Goal: Information Seeking & Learning: Learn about a topic

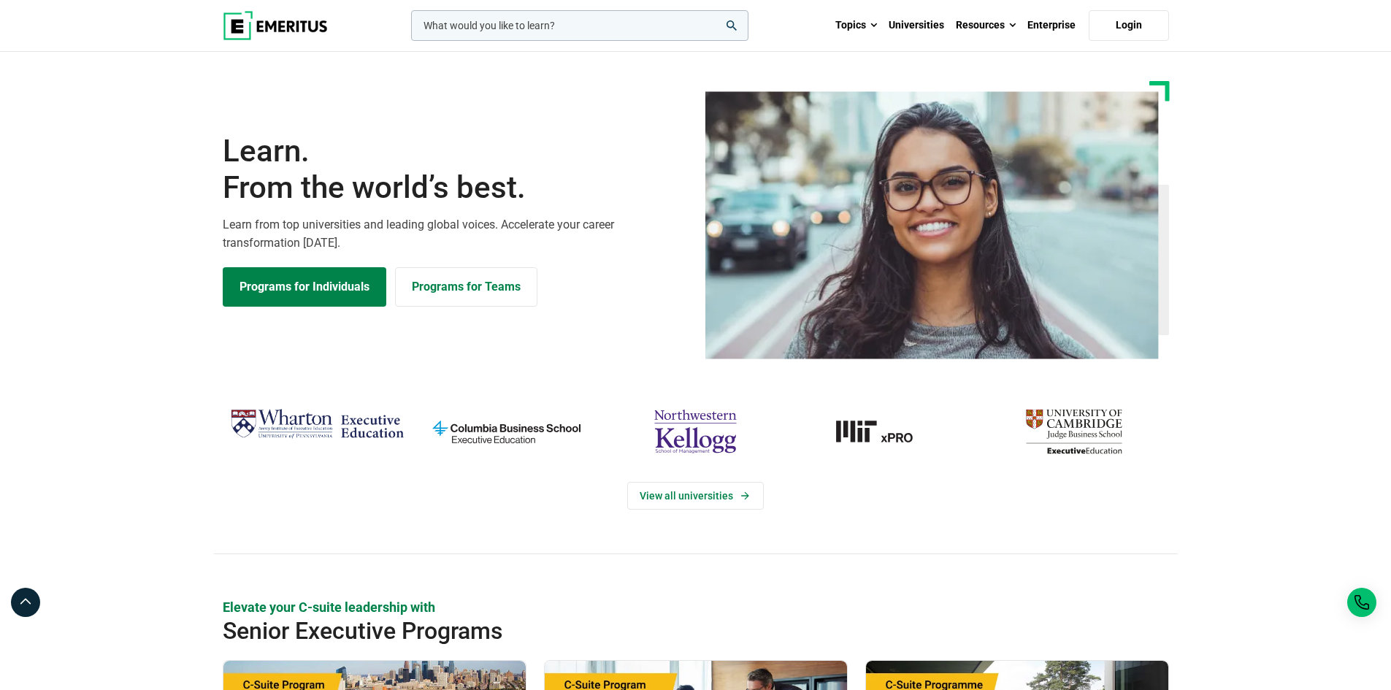
click at [566, 180] on span "From the world’s best." at bounding box center [455, 187] width 464 height 37
click at [509, 437] on img "columbia-business-school" at bounding box center [506, 431] width 175 height 57
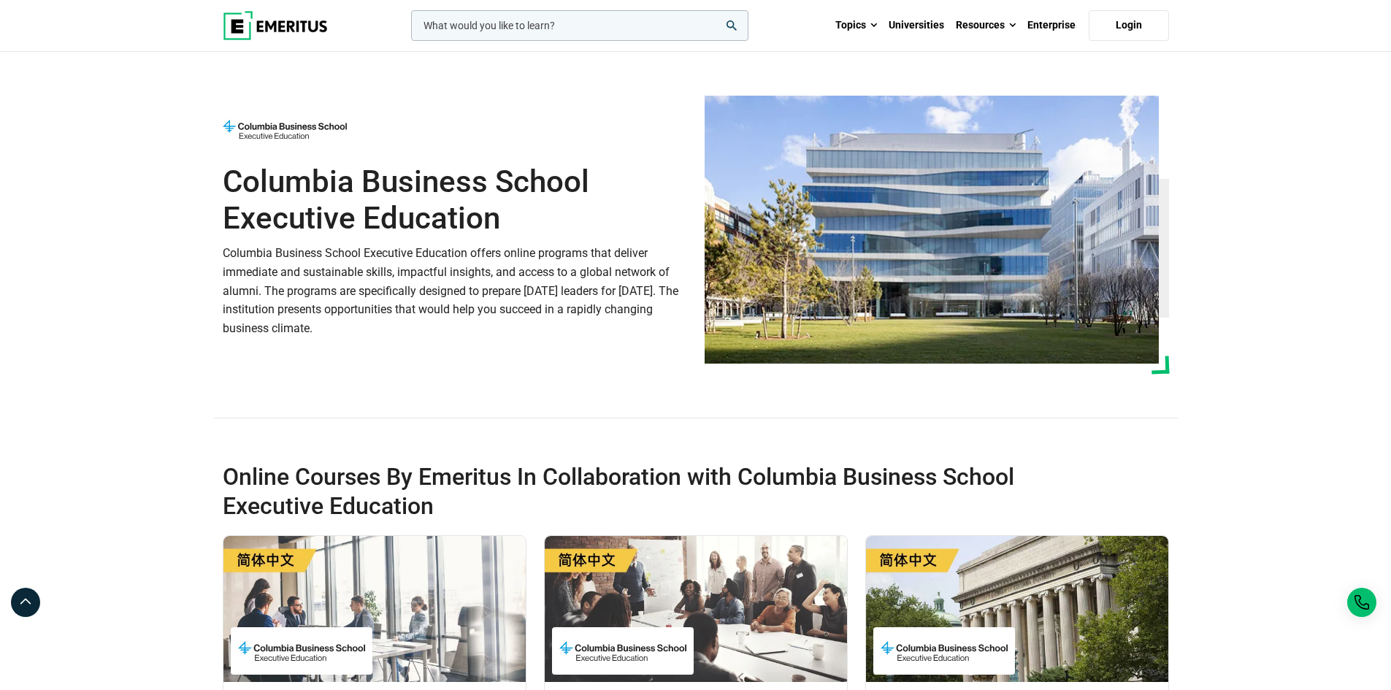
click at [292, 23] on img at bounding box center [275, 25] width 105 height 29
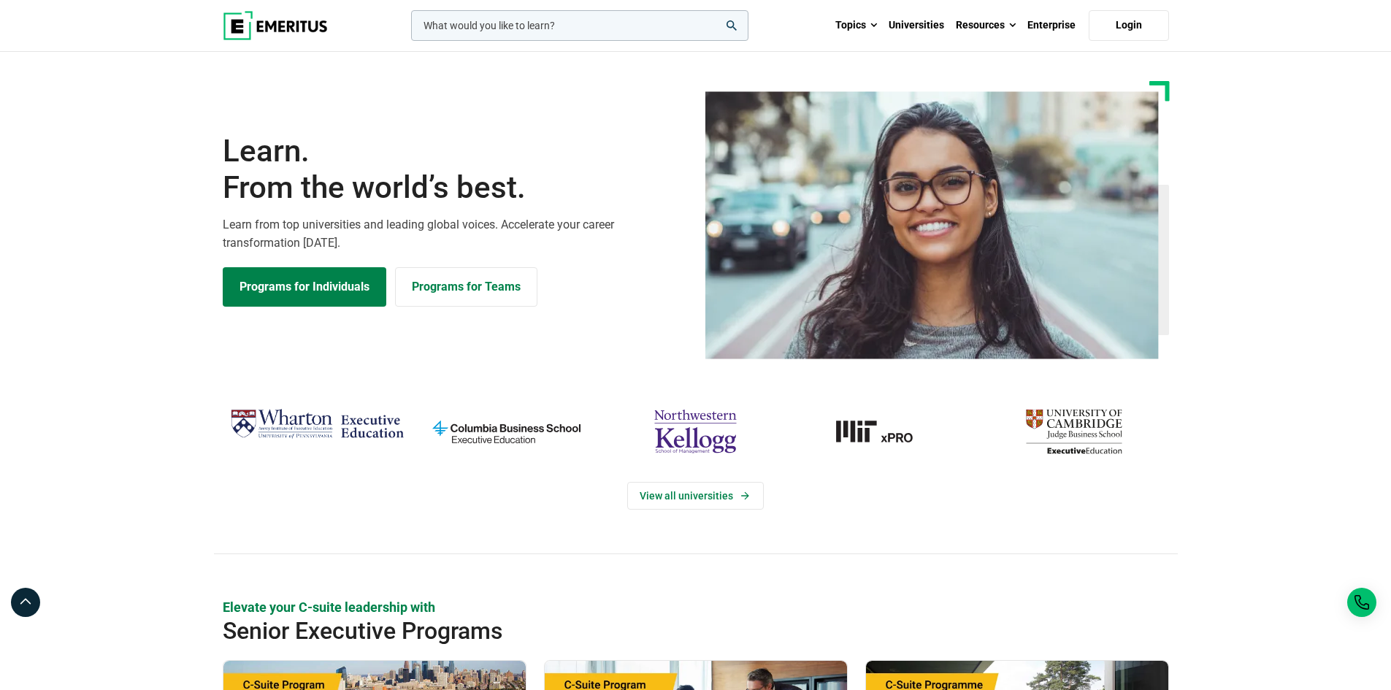
click at [500, 426] on img "columbia-business-school" at bounding box center [506, 431] width 175 height 57
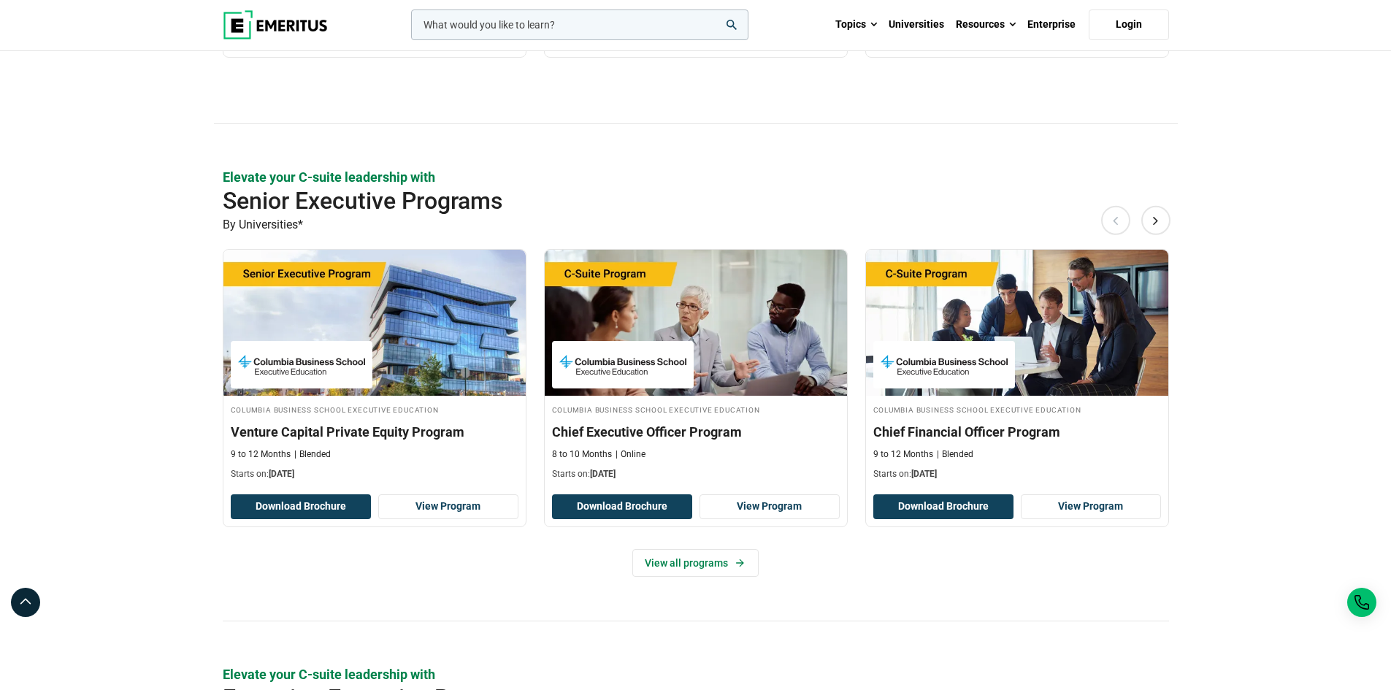
scroll to position [876, 0]
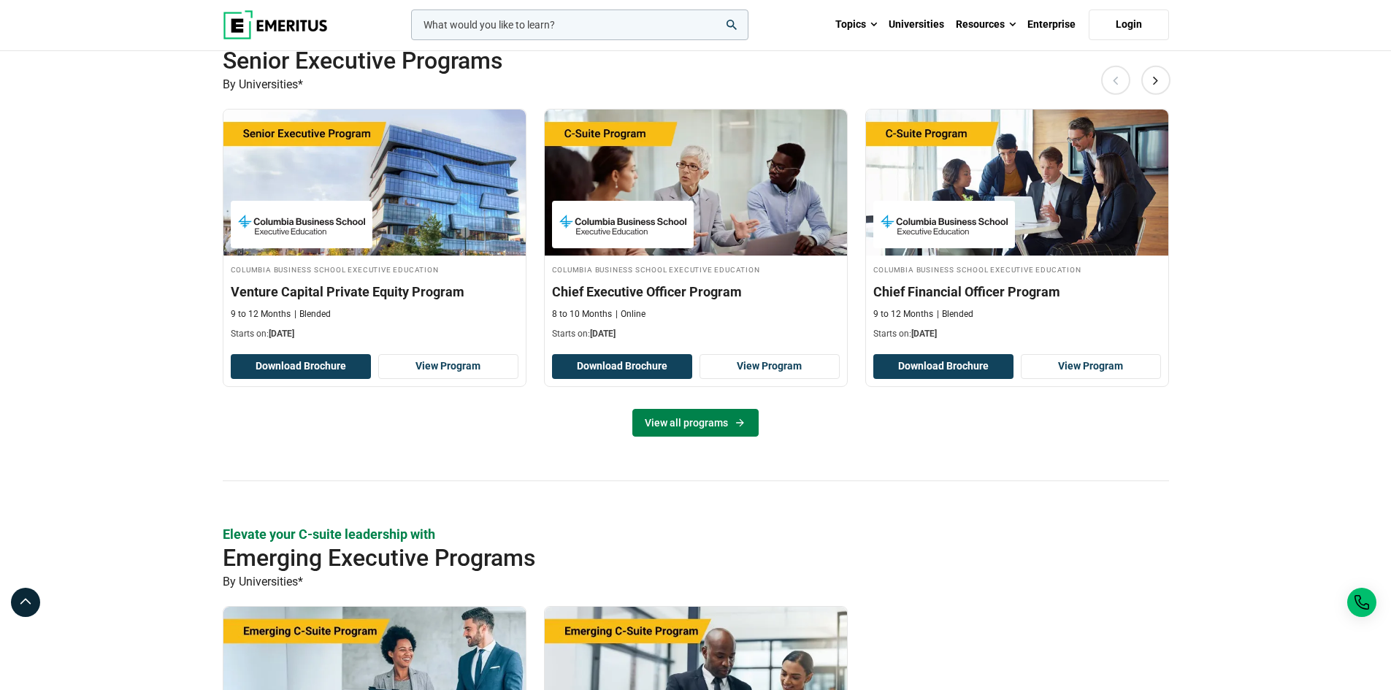
click at [701, 417] on link "View all programs" at bounding box center [695, 423] width 126 height 28
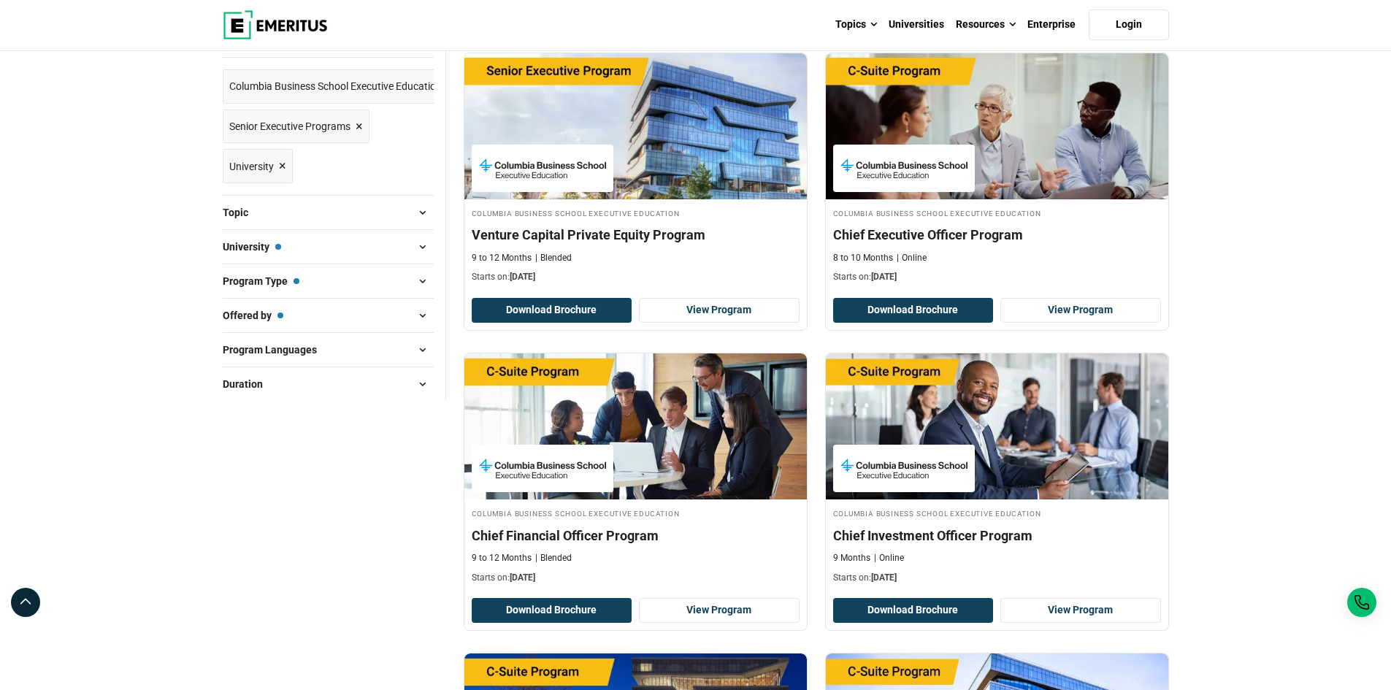
scroll to position [219, 0]
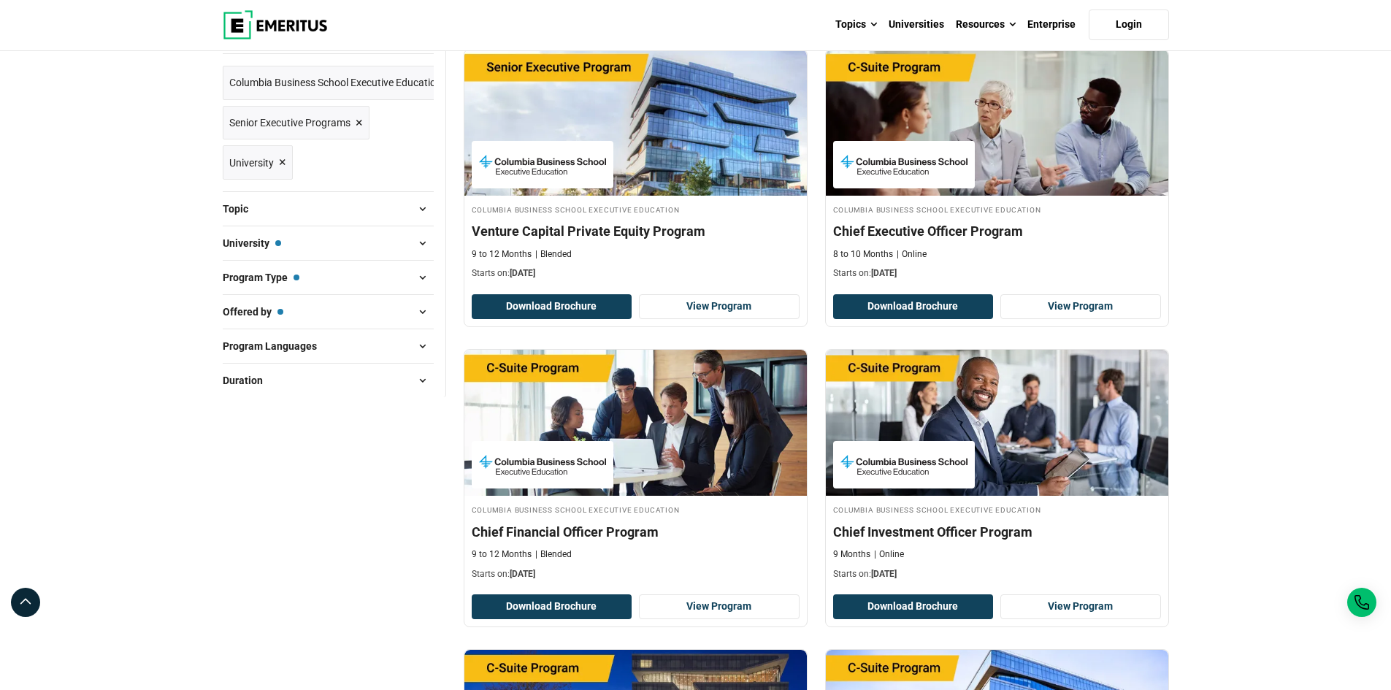
click at [352, 87] on span "Columbia Business School Executive Education" at bounding box center [335, 82] width 212 height 16
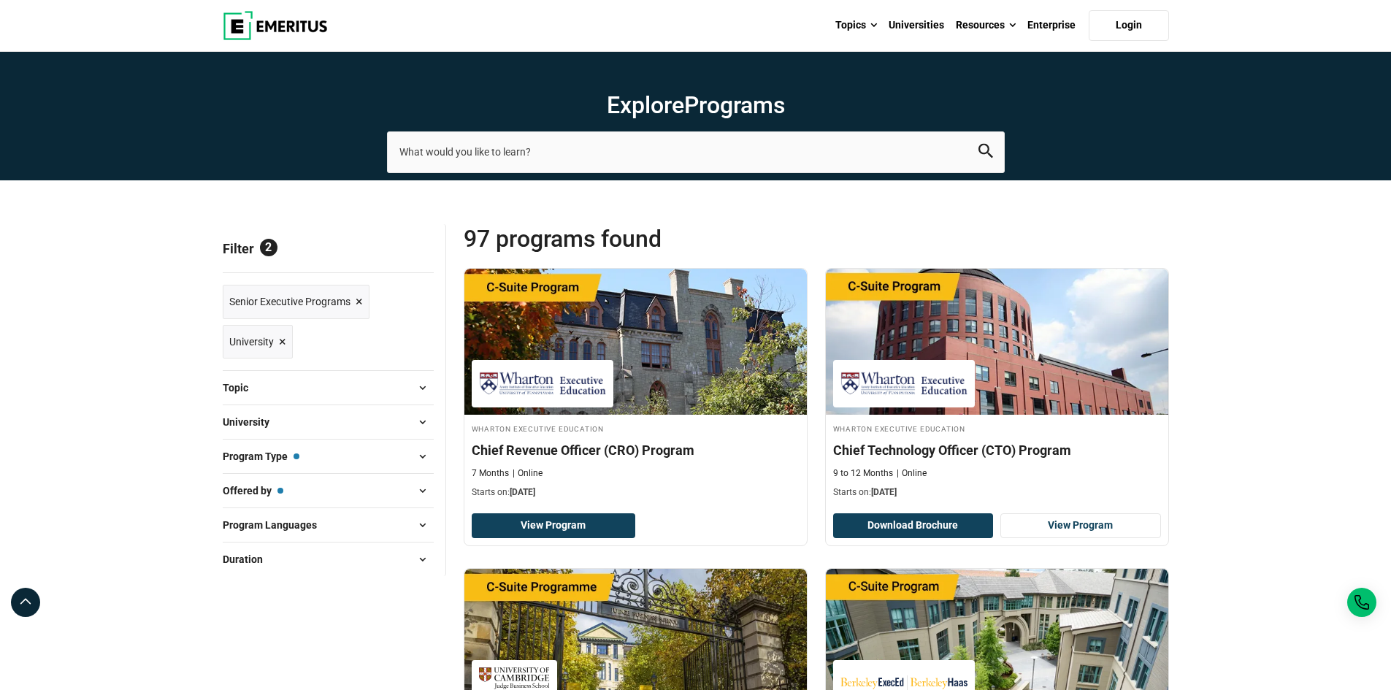
drag, startPoint x: 0, startPoint y: 0, endPoint x: 405, endPoint y: 315, distance: 513.6
click at [405, 315] on ul "Reset all × Senior Executive Programs × University ×" at bounding box center [328, 317] width 211 height 90
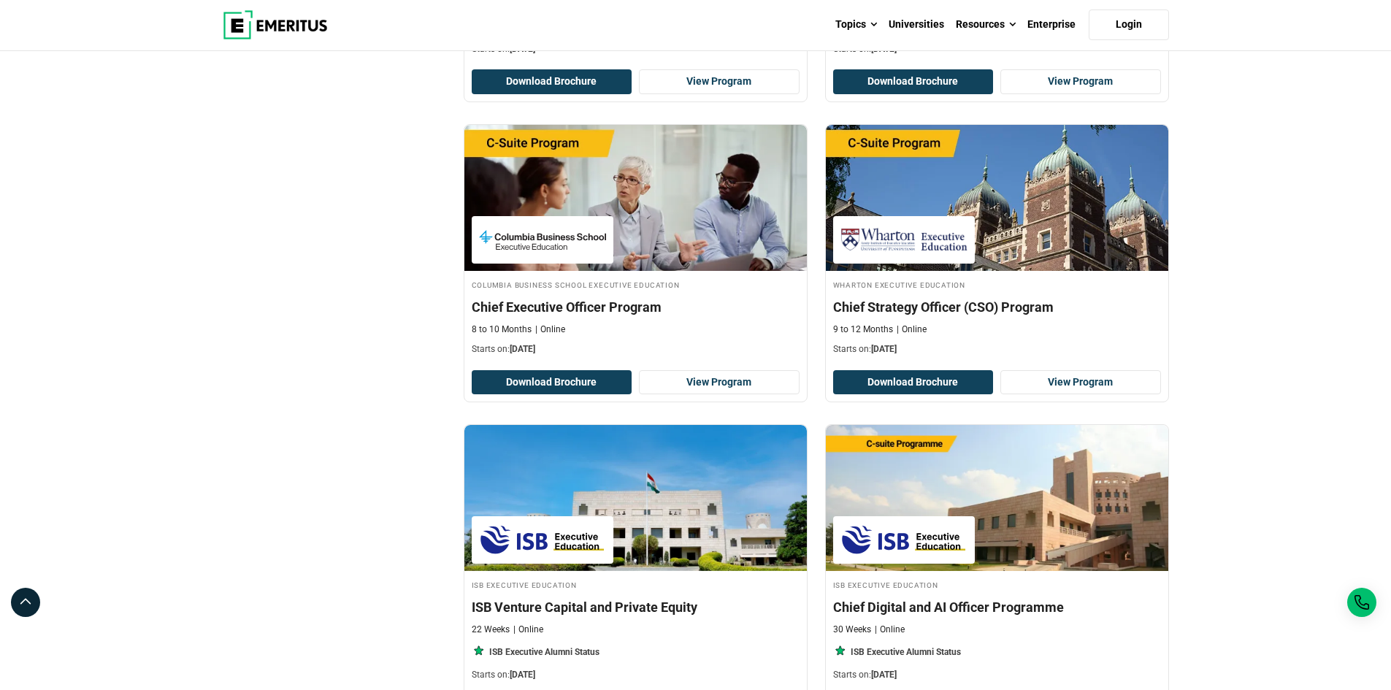
scroll to position [2337, 0]
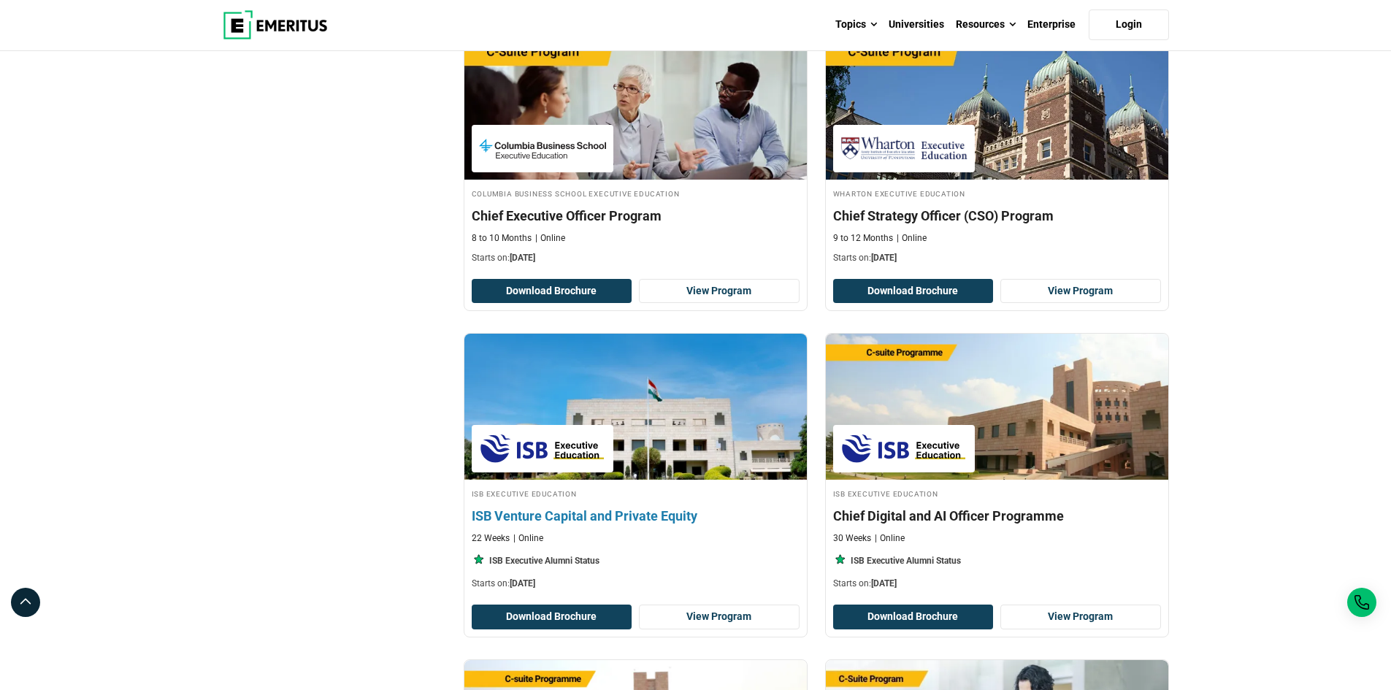
click at [663, 513] on h4 "ISB Venture Capital and Private Equity" at bounding box center [636, 516] width 328 height 18
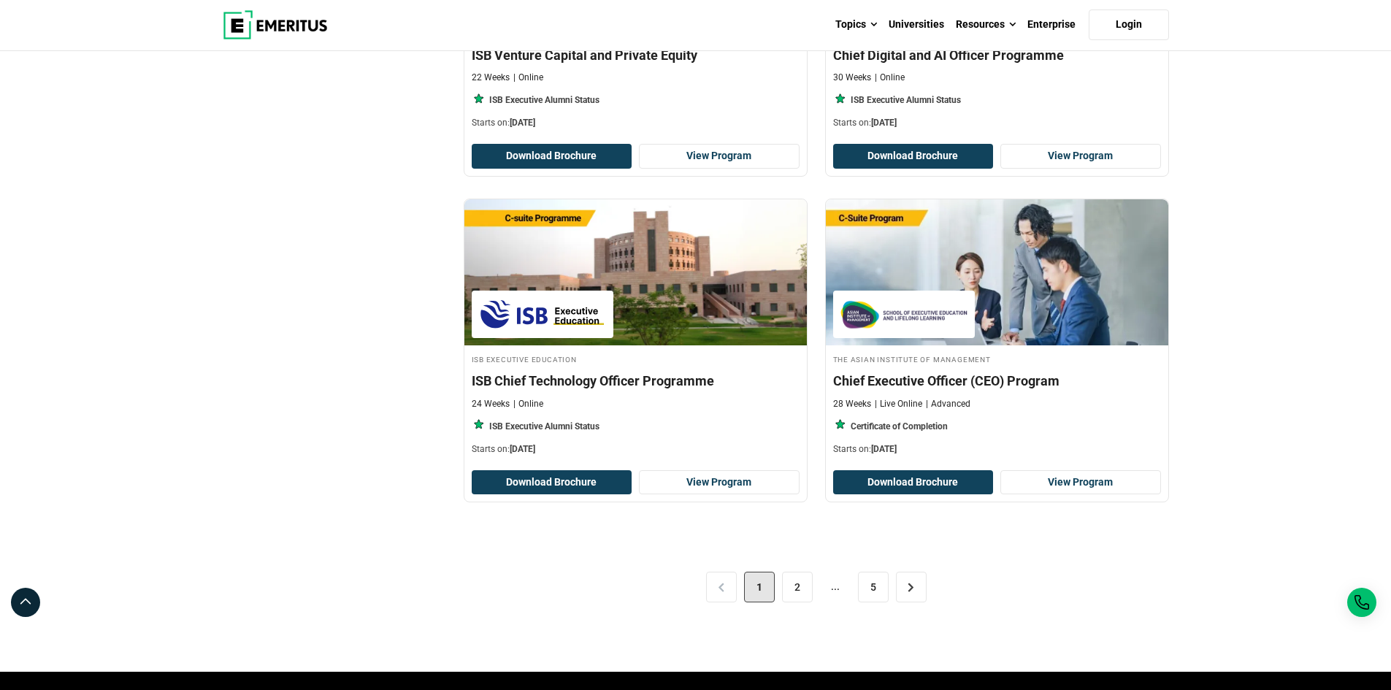
scroll to position [2848, 0]
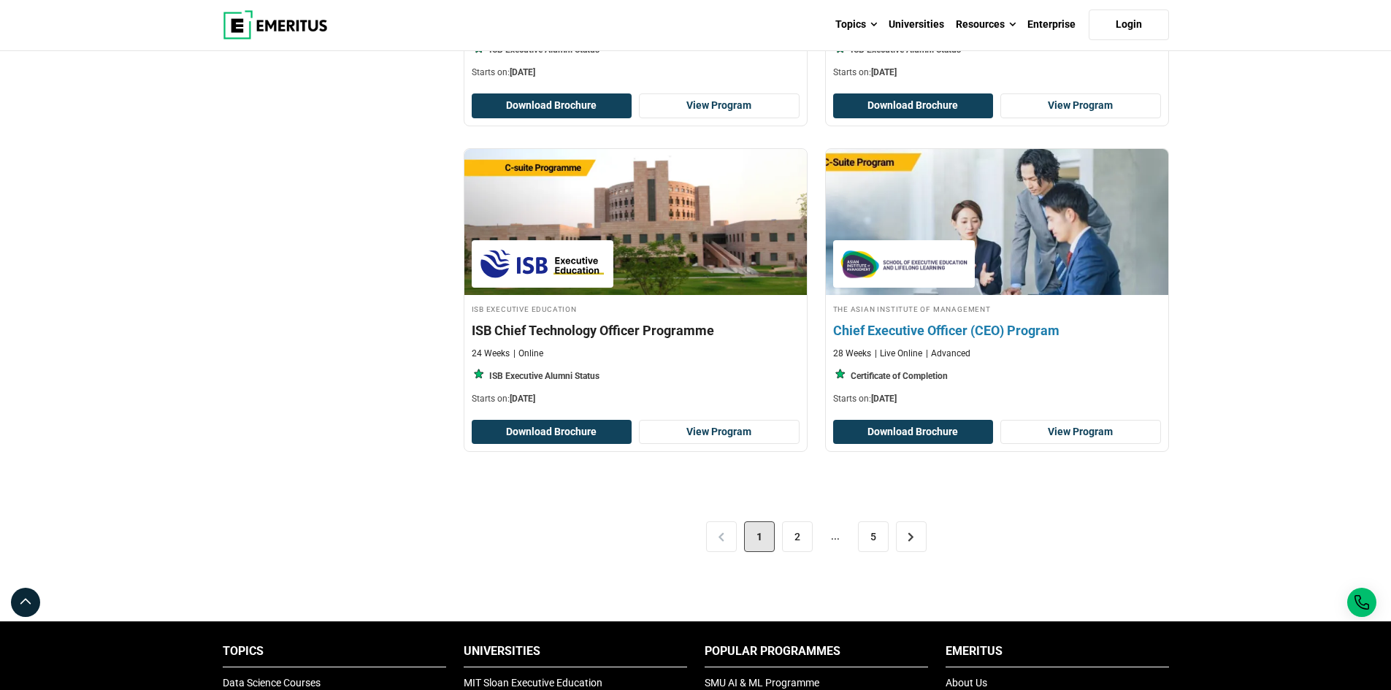
click at [947, 333] on h4 "Chief Executive Officer (CEO) Program" at bounding box center [997, 330] width 328 height 18
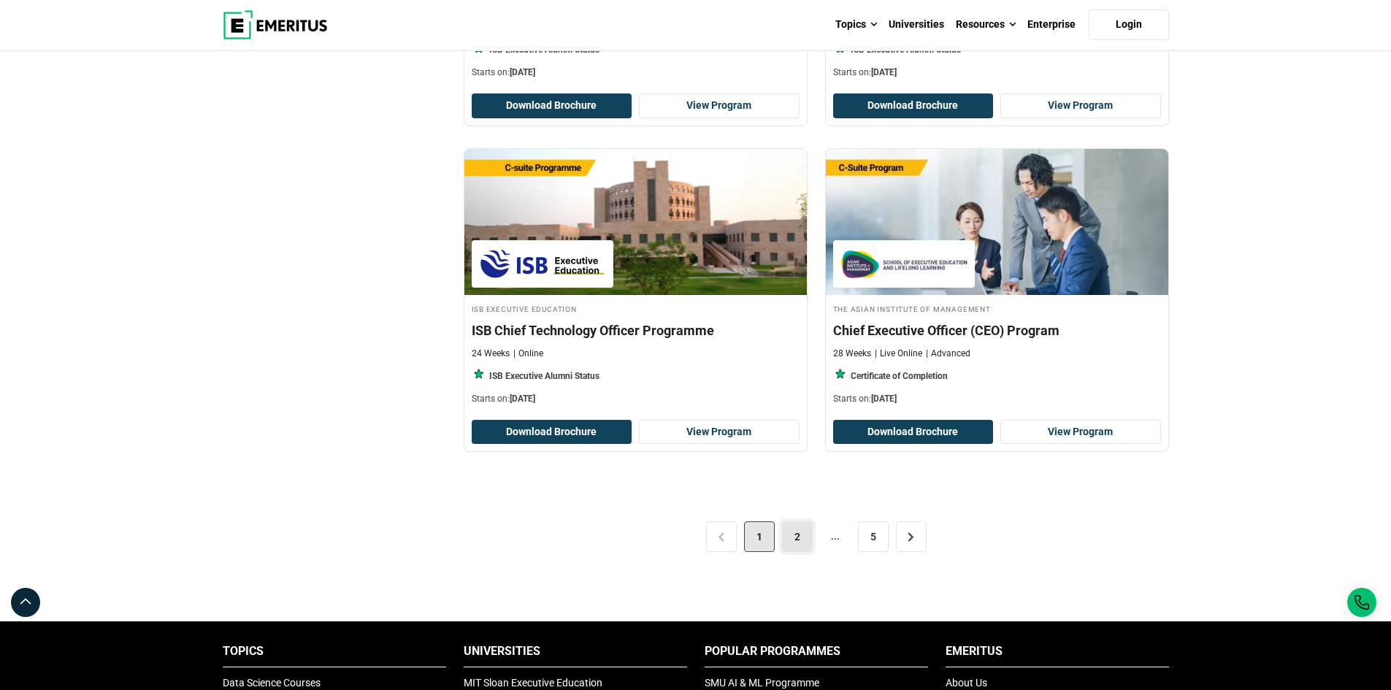
click at [792, 538] on link "2" at bounding box center [797, 536] width 31 height 31
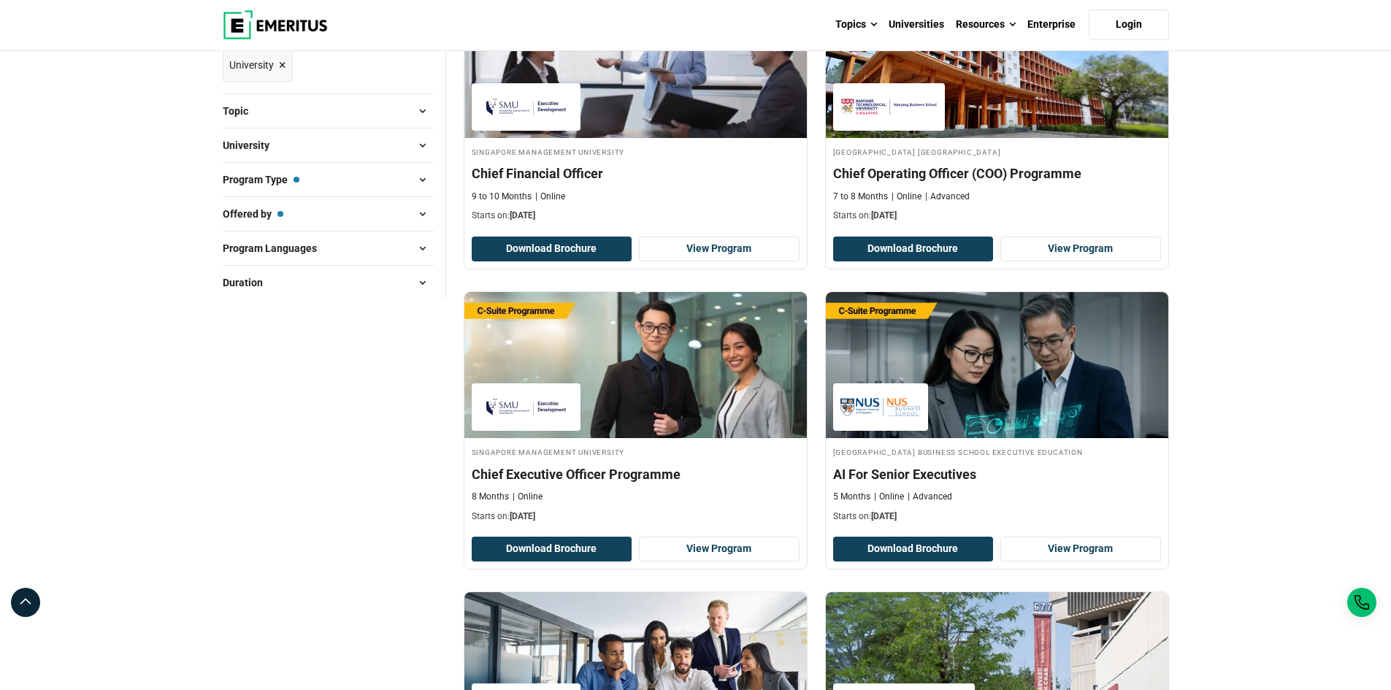
scroll to position [292, 0]
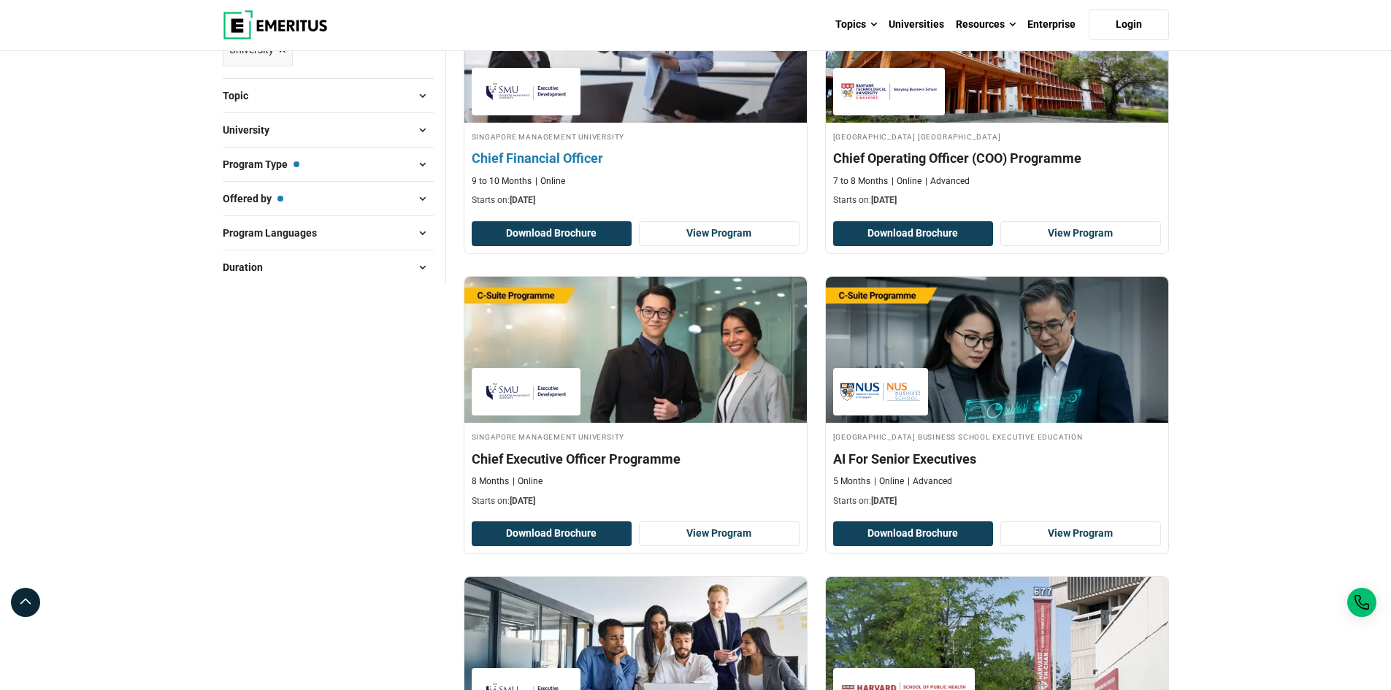
click at [573, 157] on h4 "Chief Financial Officer" at bounding box center [636, 158] width 328 height 18
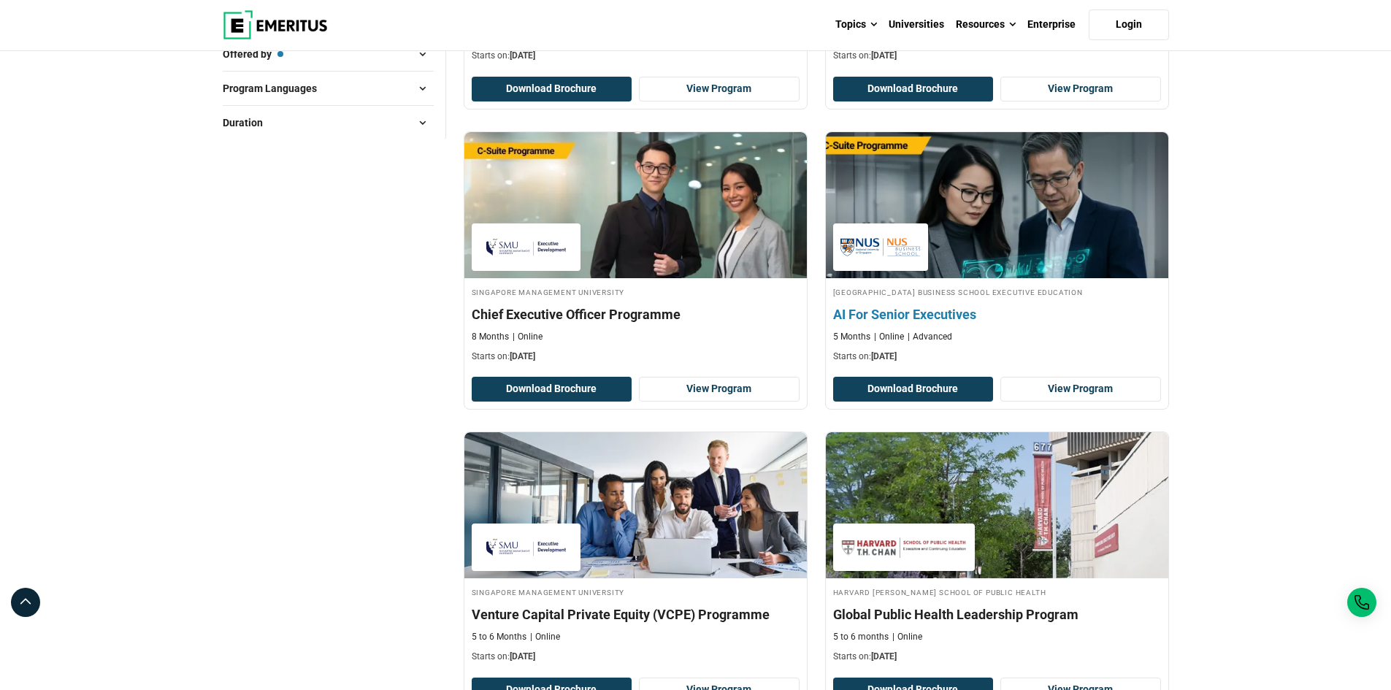
scroll to position [438, 0]
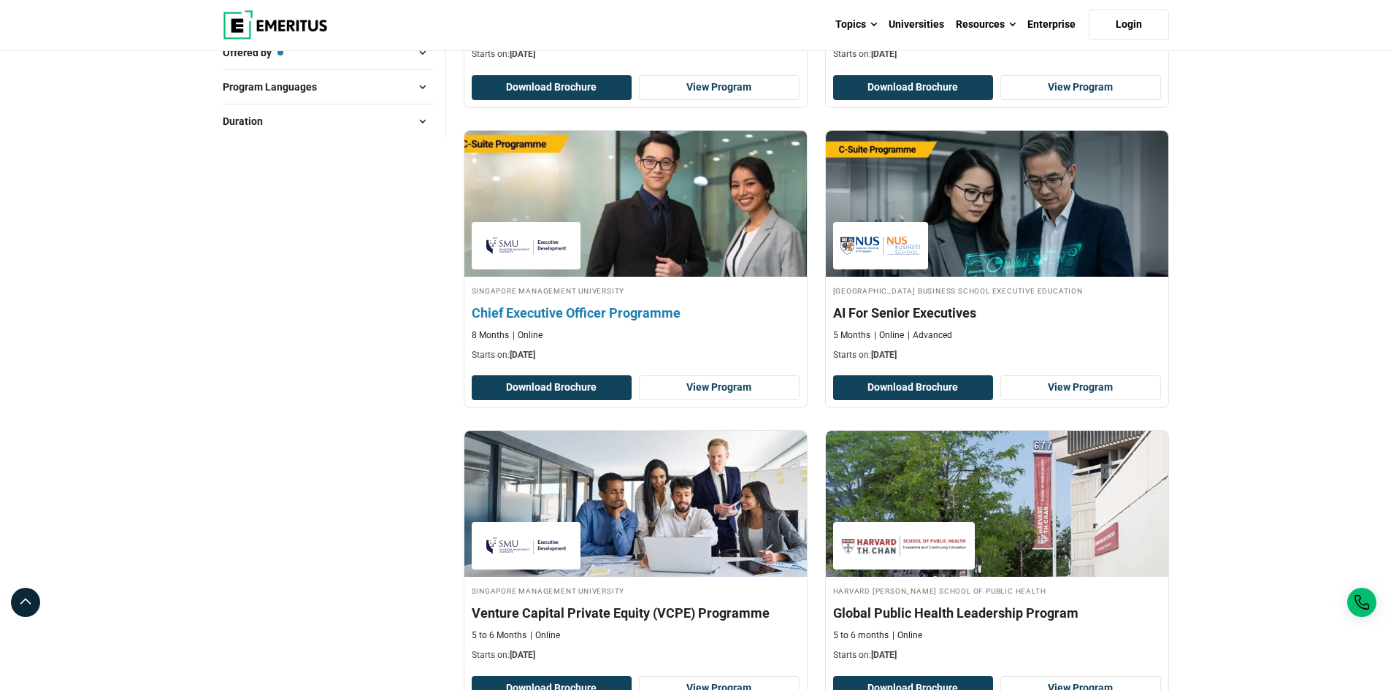
click at [602, 311] on h4 "Chief Executive Officer Programme" at bounding box center [636, 313] width 328 height 18
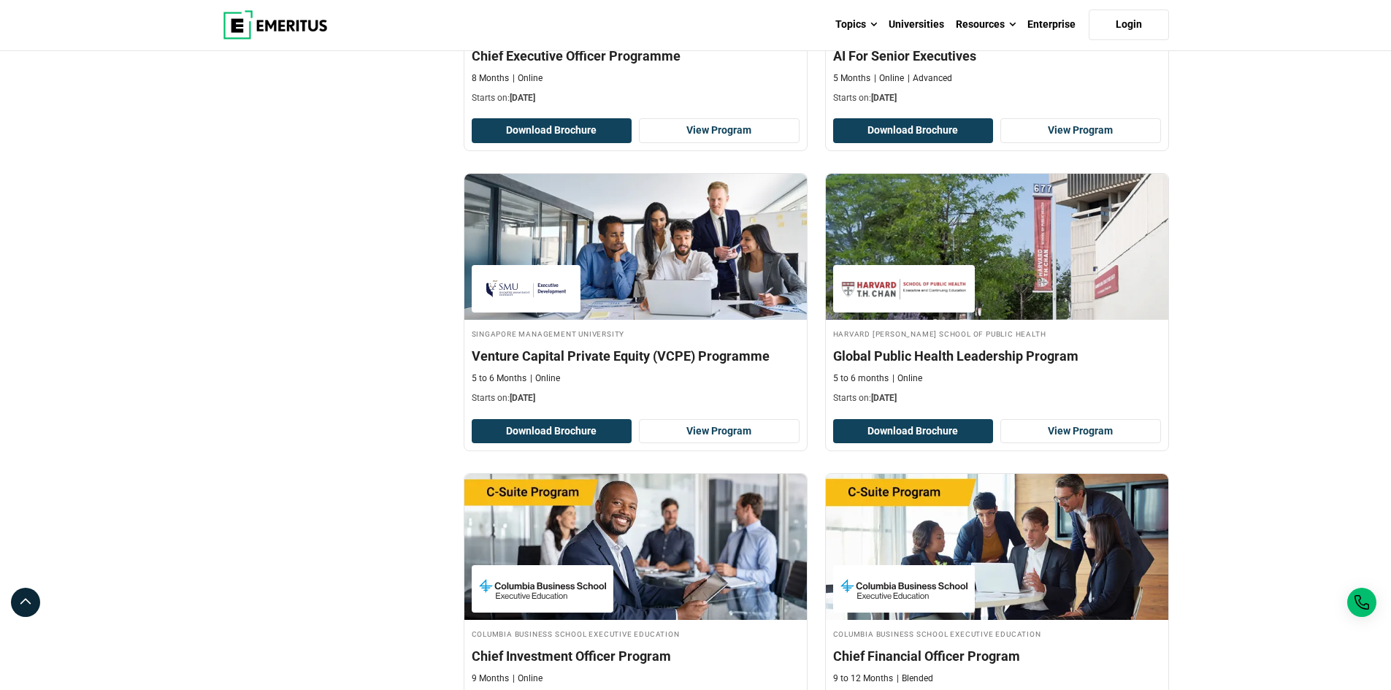
scroll to position [730, 0]
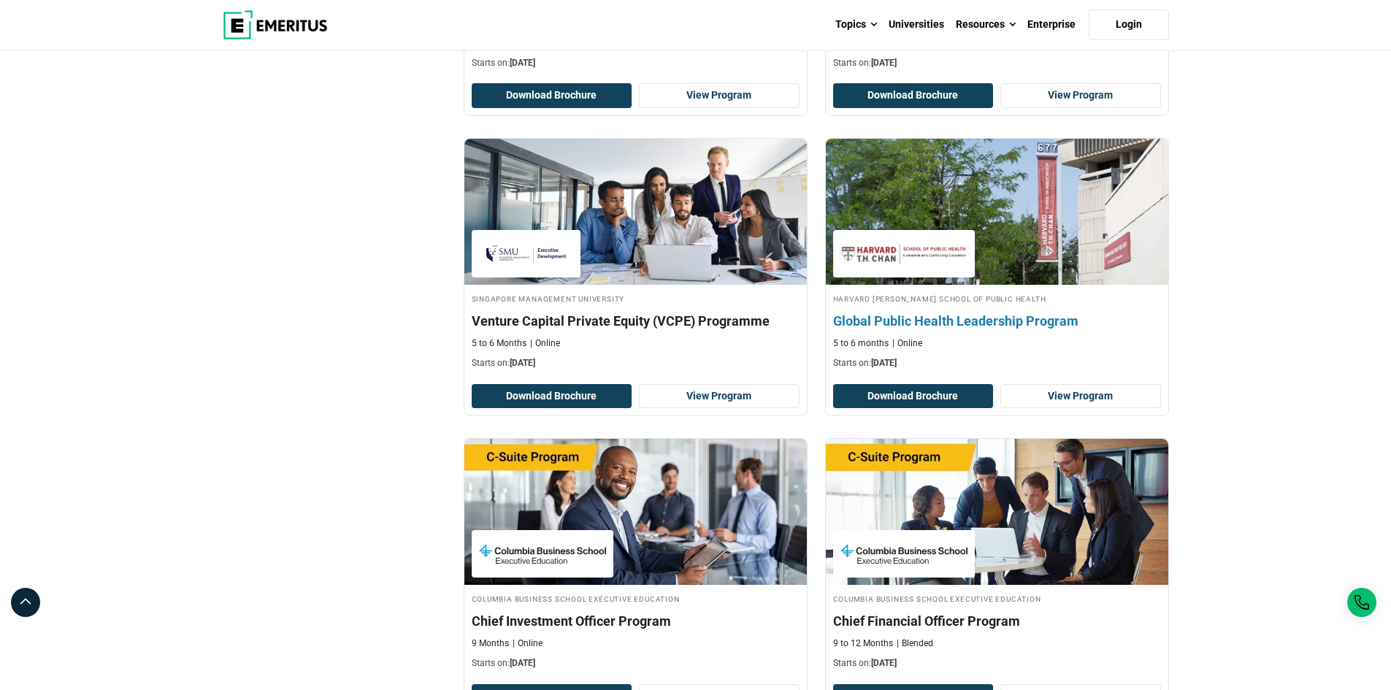
click at [975, 319] on h4 "Global Public Health Leadership Program" at bounding box center [997, 321] width 328 height 18
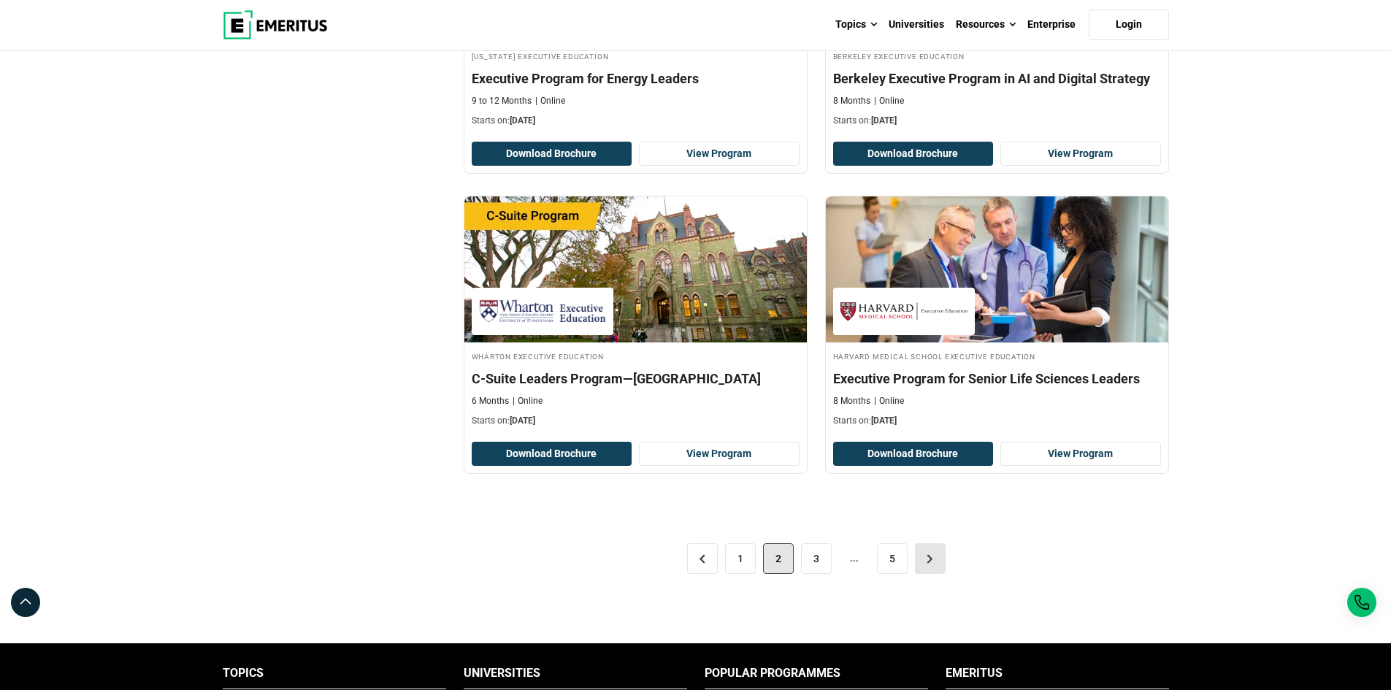
scroll to position [2921, 0]
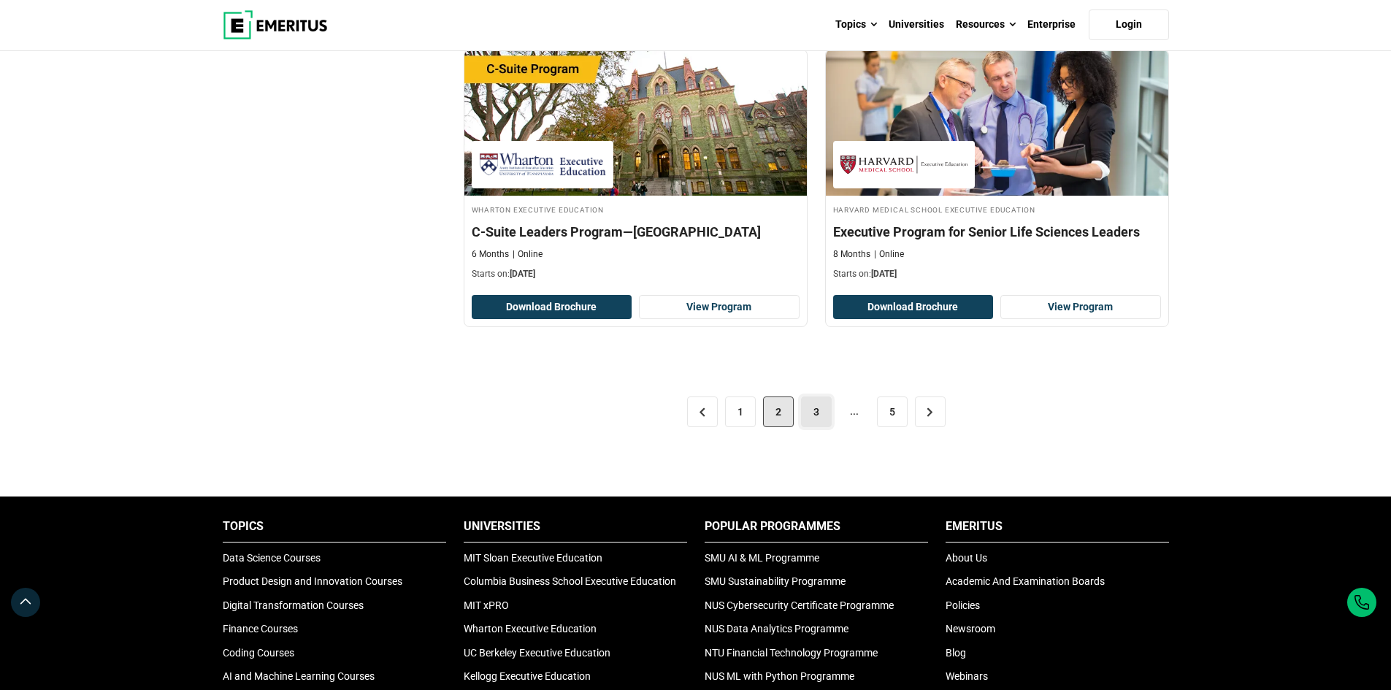
click at [819, 418] on link "3" at bounding box center [816, 412] width 31 height 31
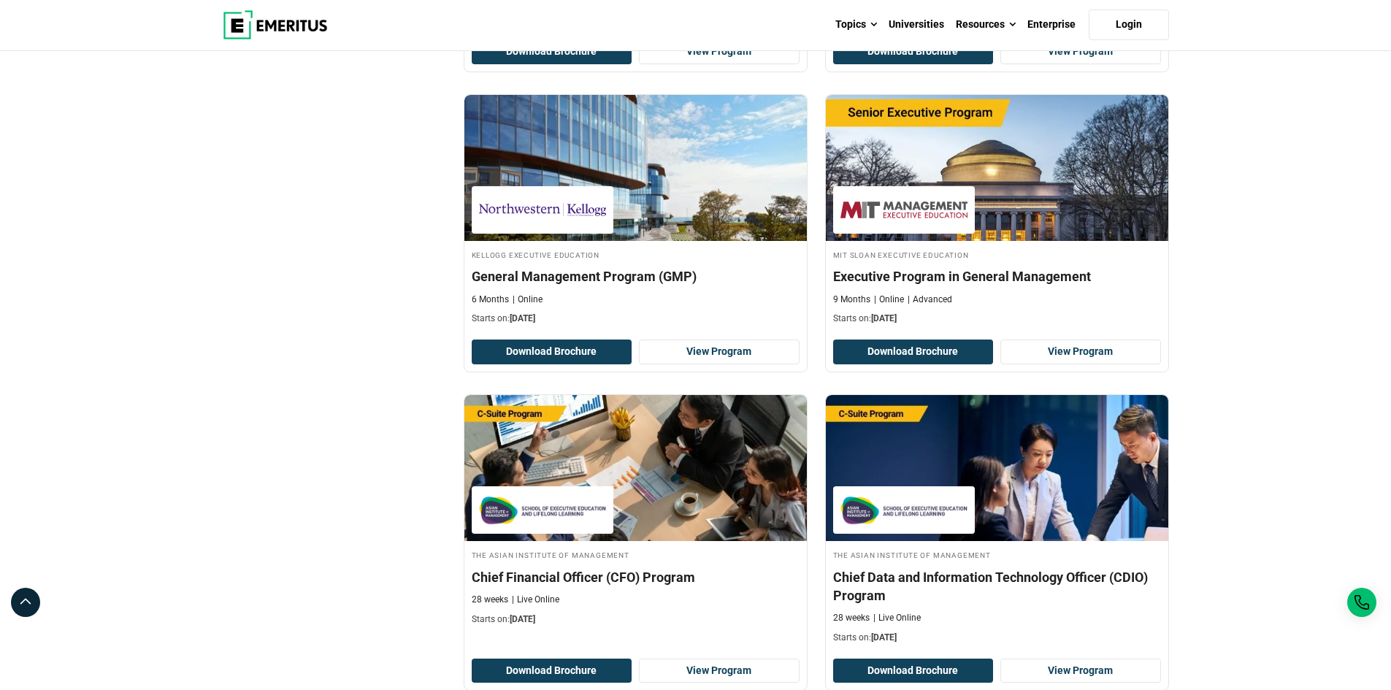
scroll to position [2337, 0]
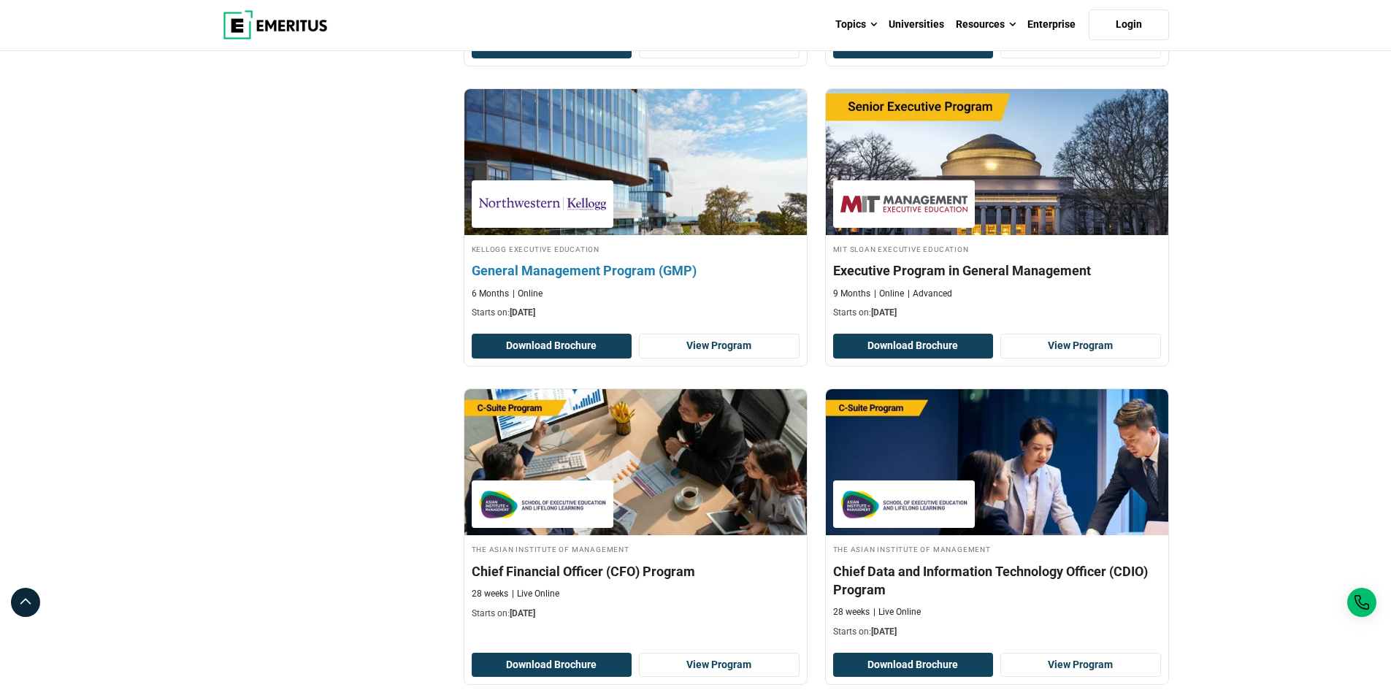
click at [637, 267] on h4 "General Management Program (GMP)" at bounding box center [636, 270] width 328 height 18
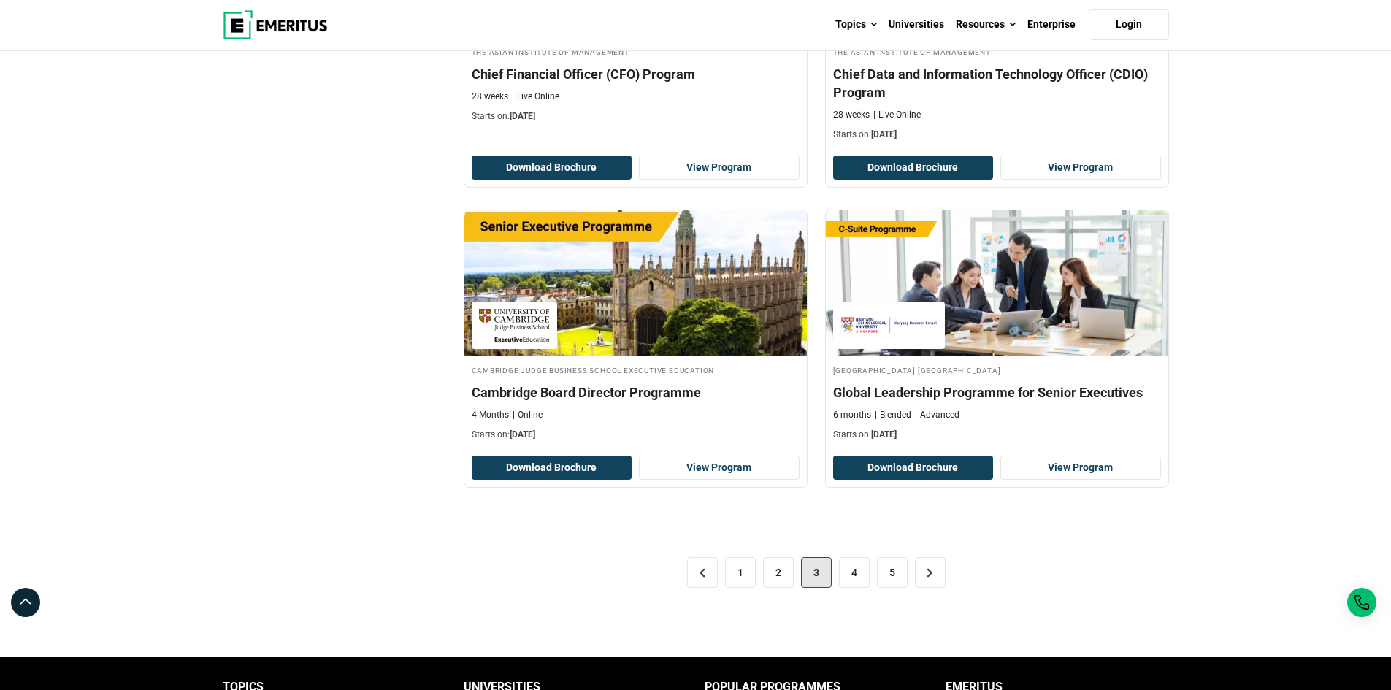
scroll to position [2848, 0]
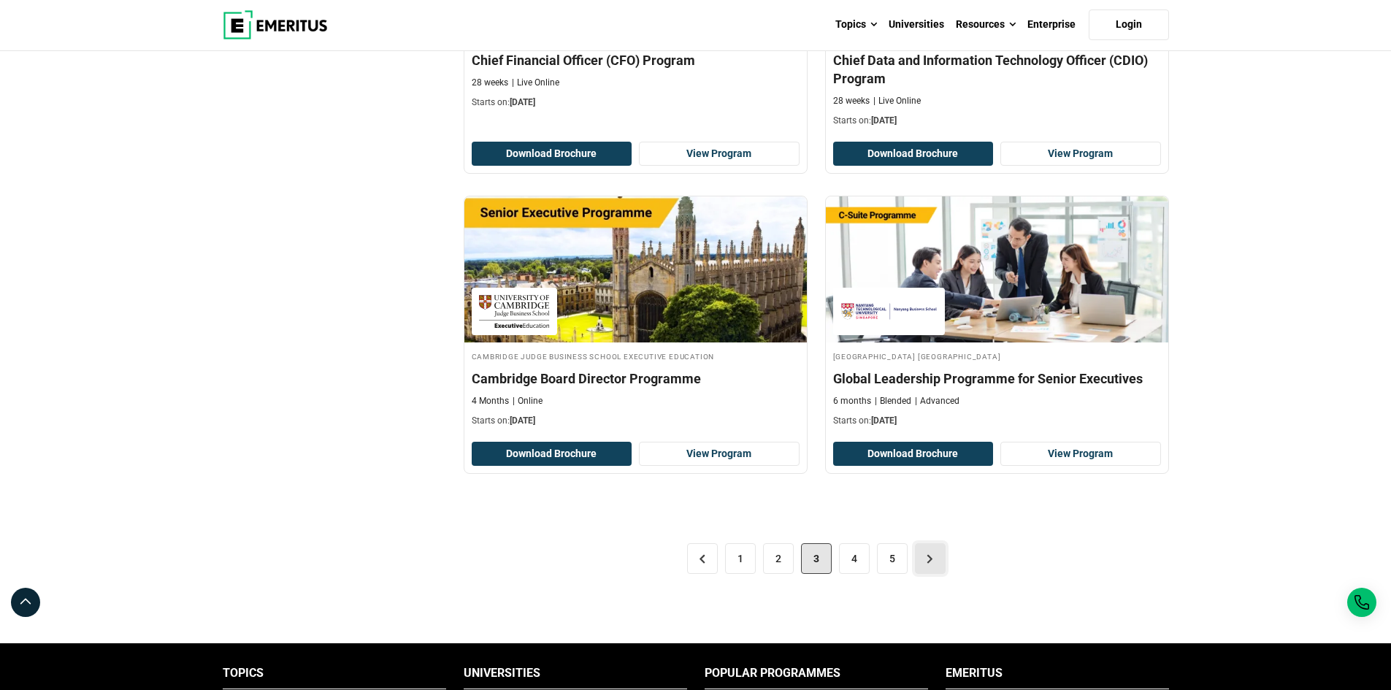
click at [934, 564] on link ">" at bounding box center [930, 558] width 31 height 31
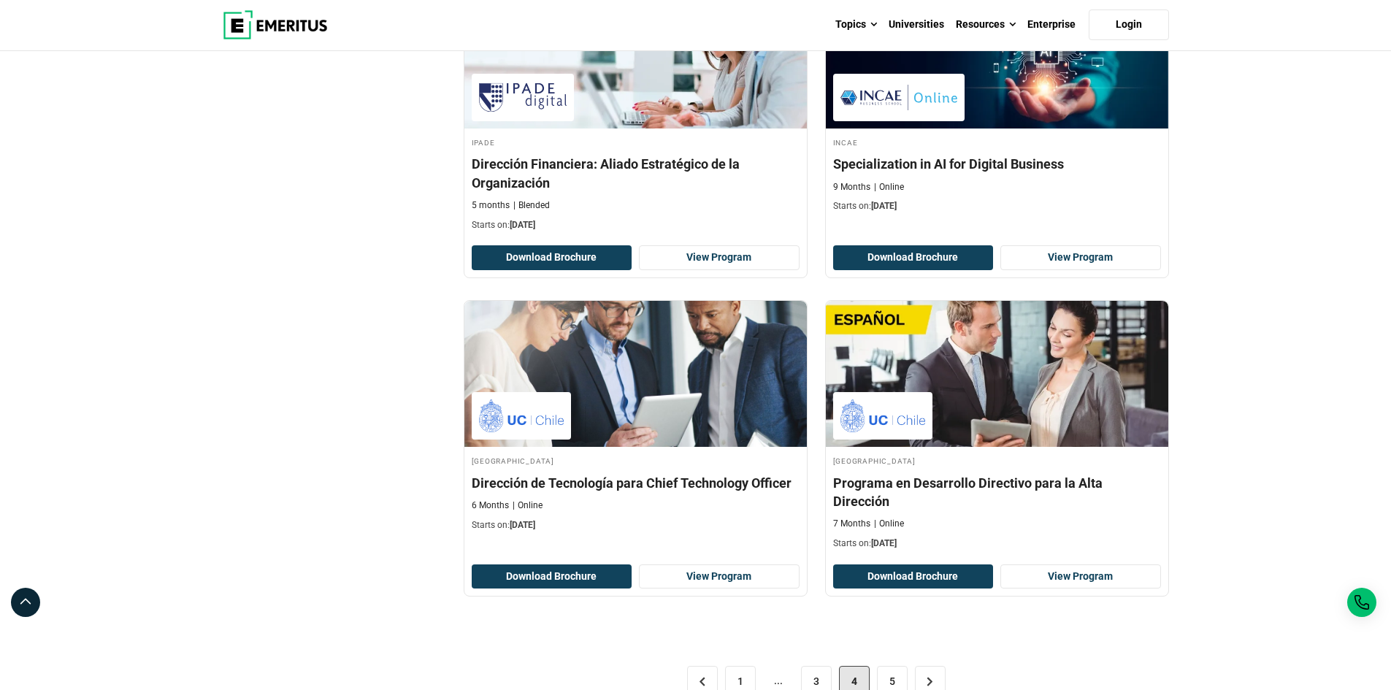
scroll to position [2629, 0]
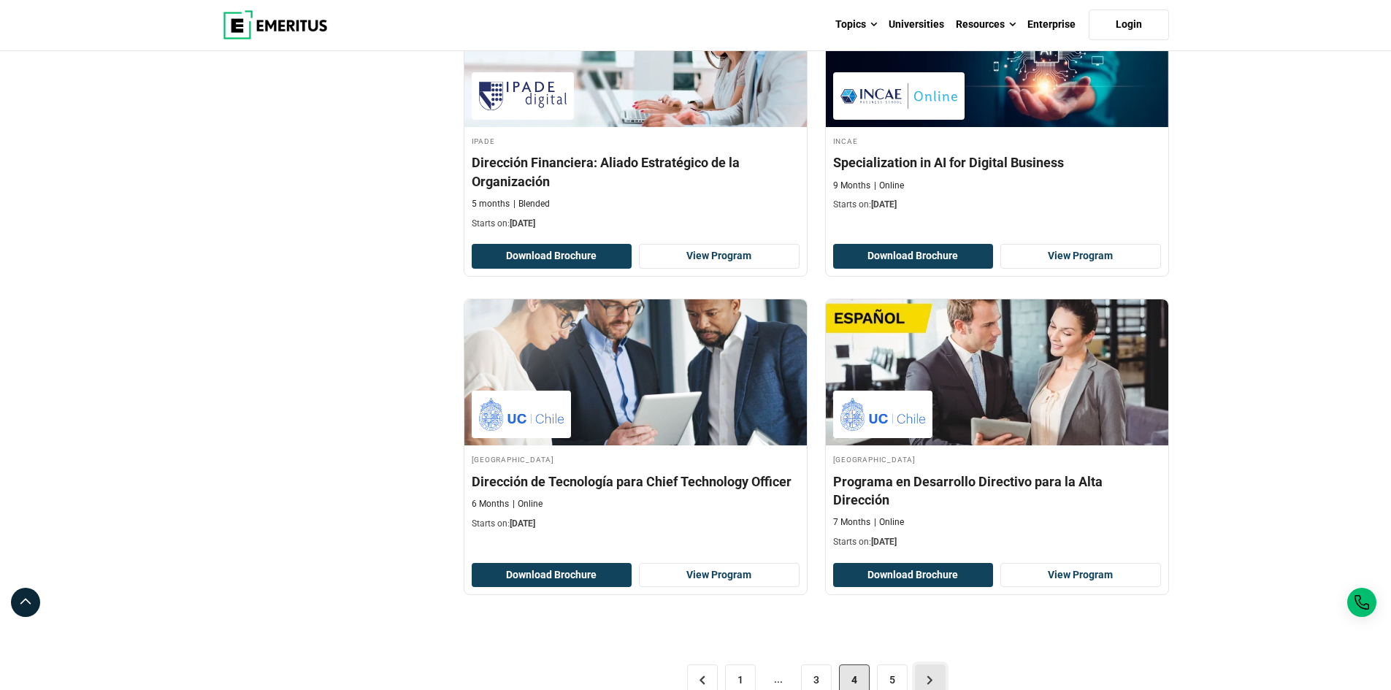
click at [928, 664] on link ">" at bounding box center [930, 679] width 31 height 31
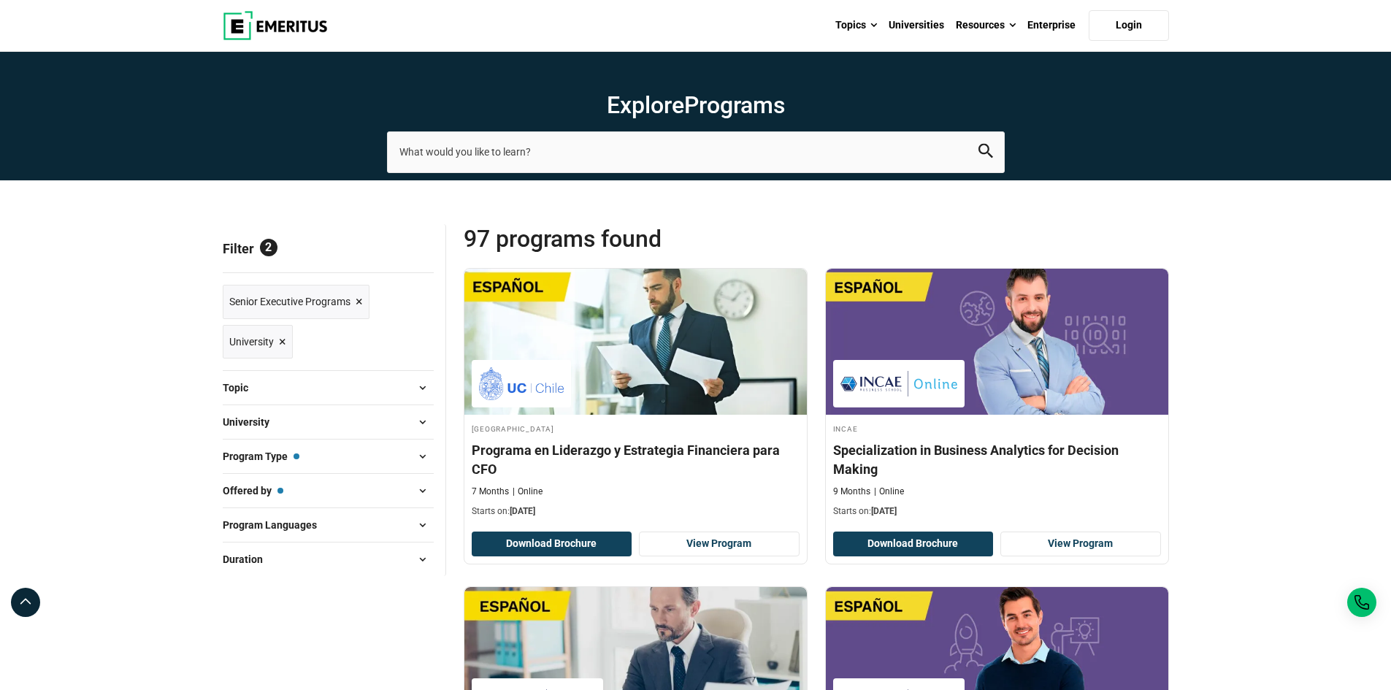
click at [357, 303] on span "×" at bounding box center [359, 301] width 7 height 21
click at [418, 425] on span at bounding box center [423, 422] width 22 height 22
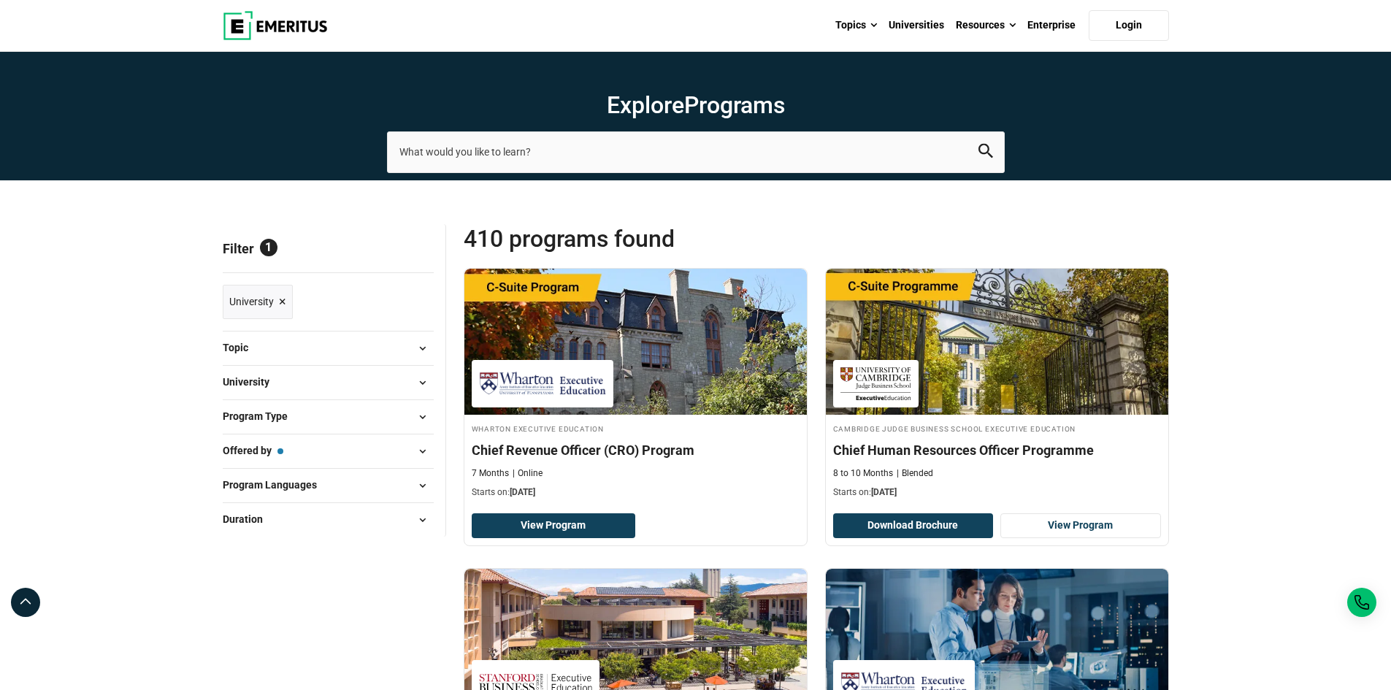
click at [424, 388] on span at bounding box center [423, 383] width 22 height 22
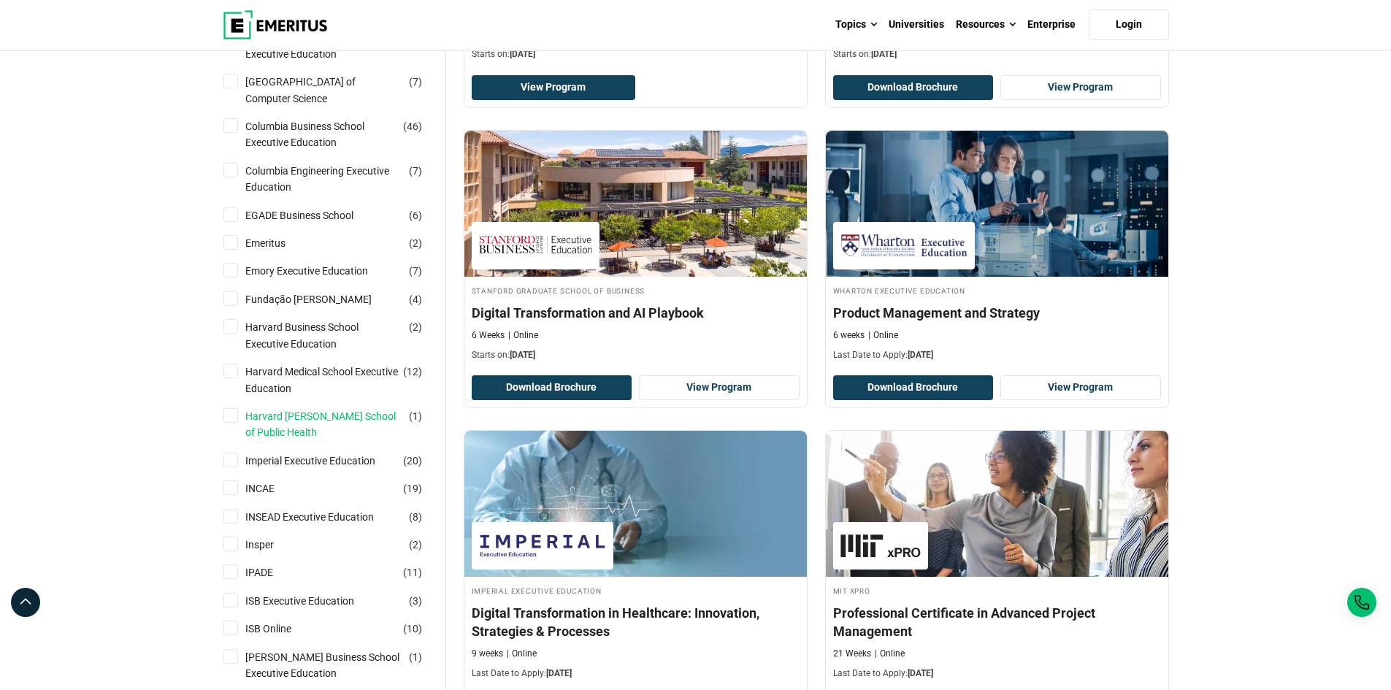
scroll to position [511, 0]
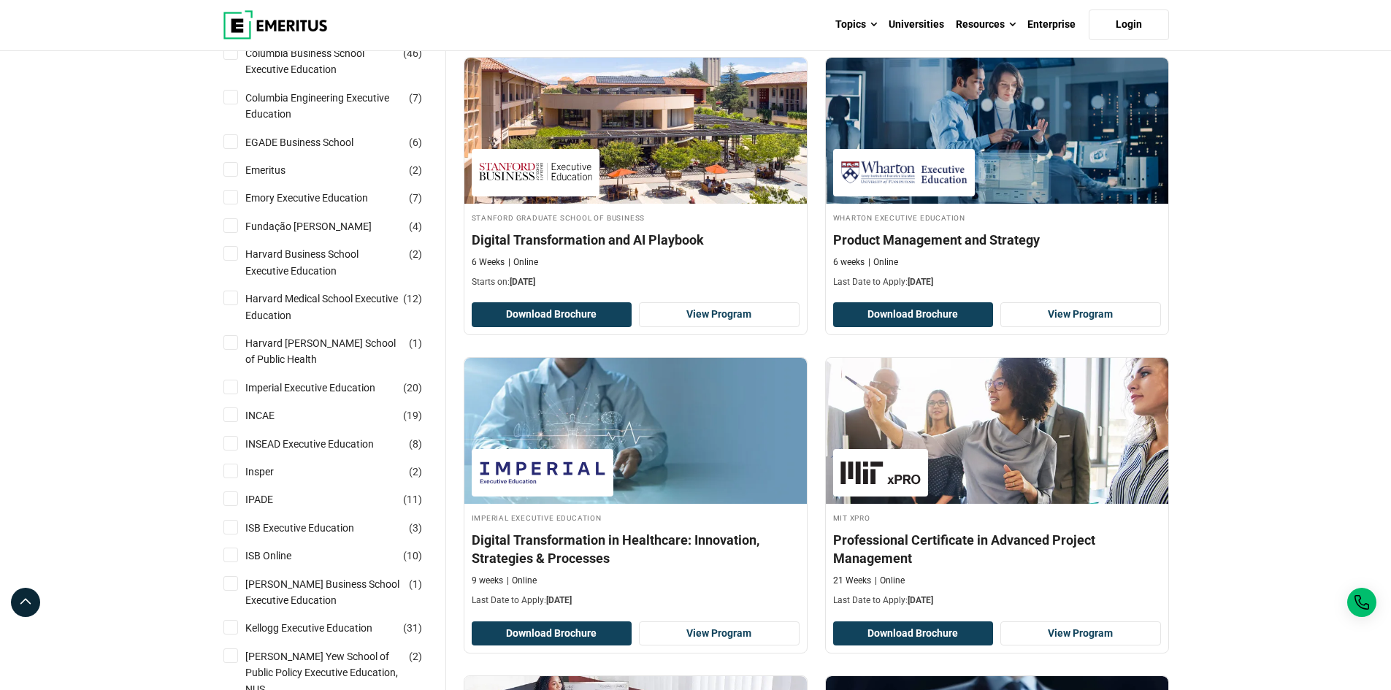
click at [234, 229] on input "Fundação Dom Cabral ( 4 )" at bounding box center [230, 225] width 15 height 15
checkbox input "true"
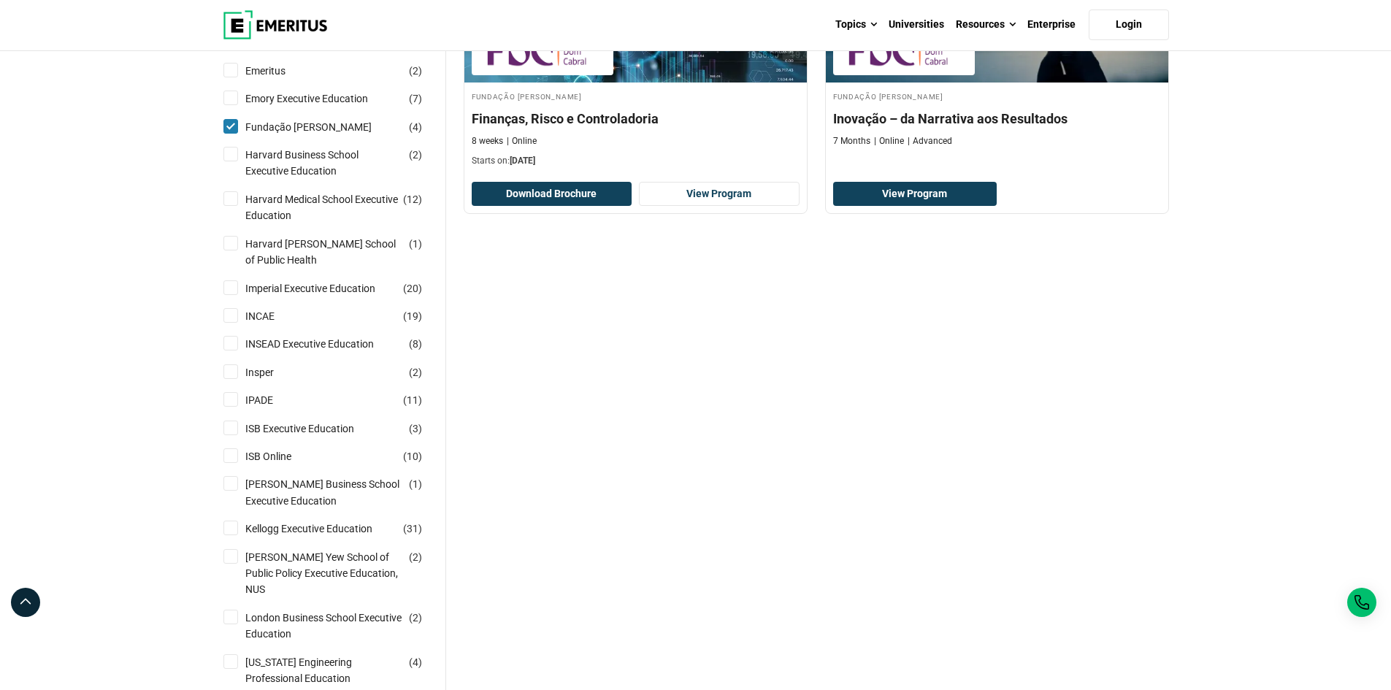
scroll to position [657, 0]
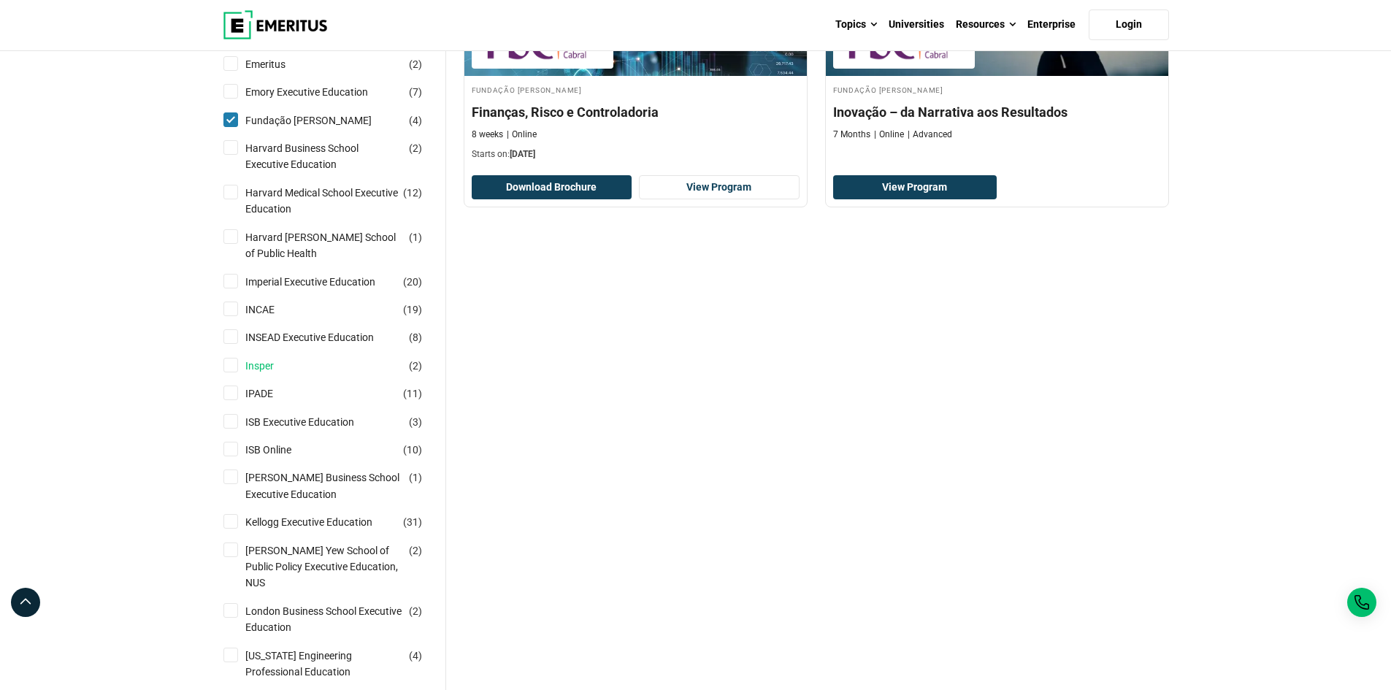
click at [267, 358] on link "Insper" at bounding box center [274, 366] width 58 height 16
checkbox input "true"
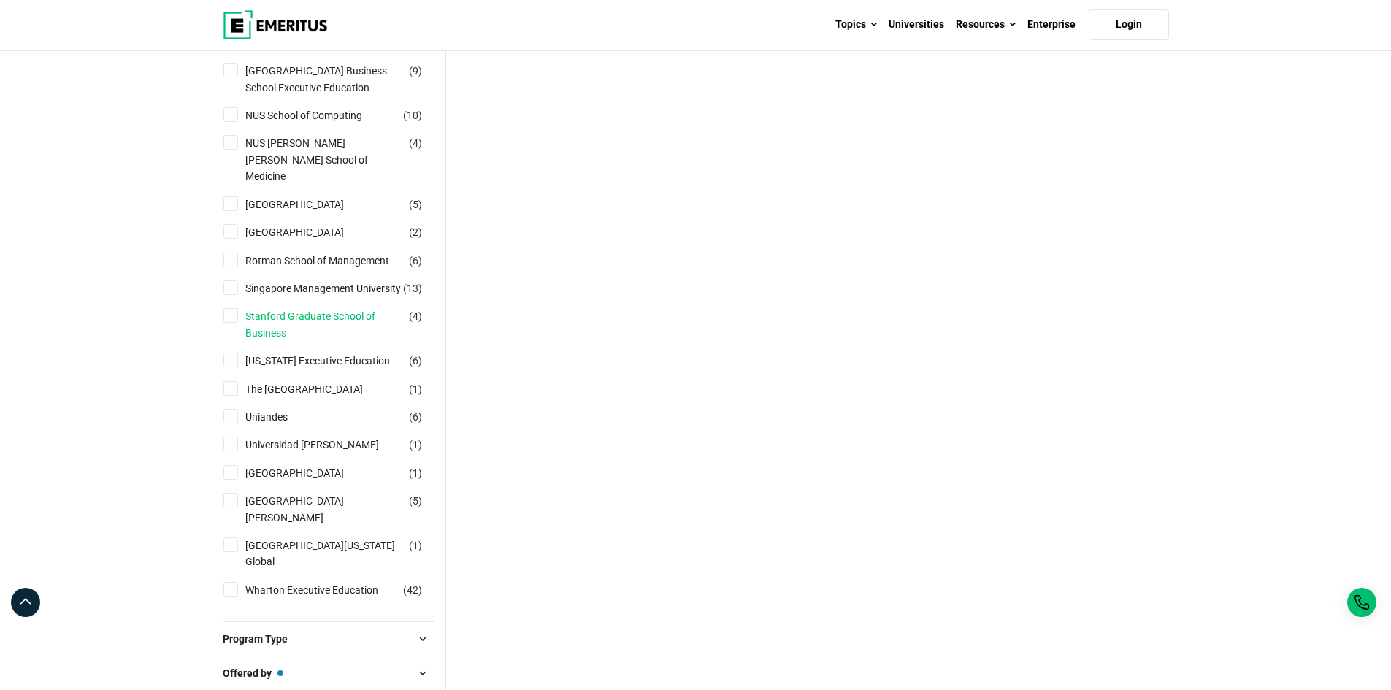
scroll to position [1460, 0]
click at [342, 390] on link "The [GEOGRAPHIC_DATA]" at bounding box center [318, 388] width 147 height 16
checkbox input "true"
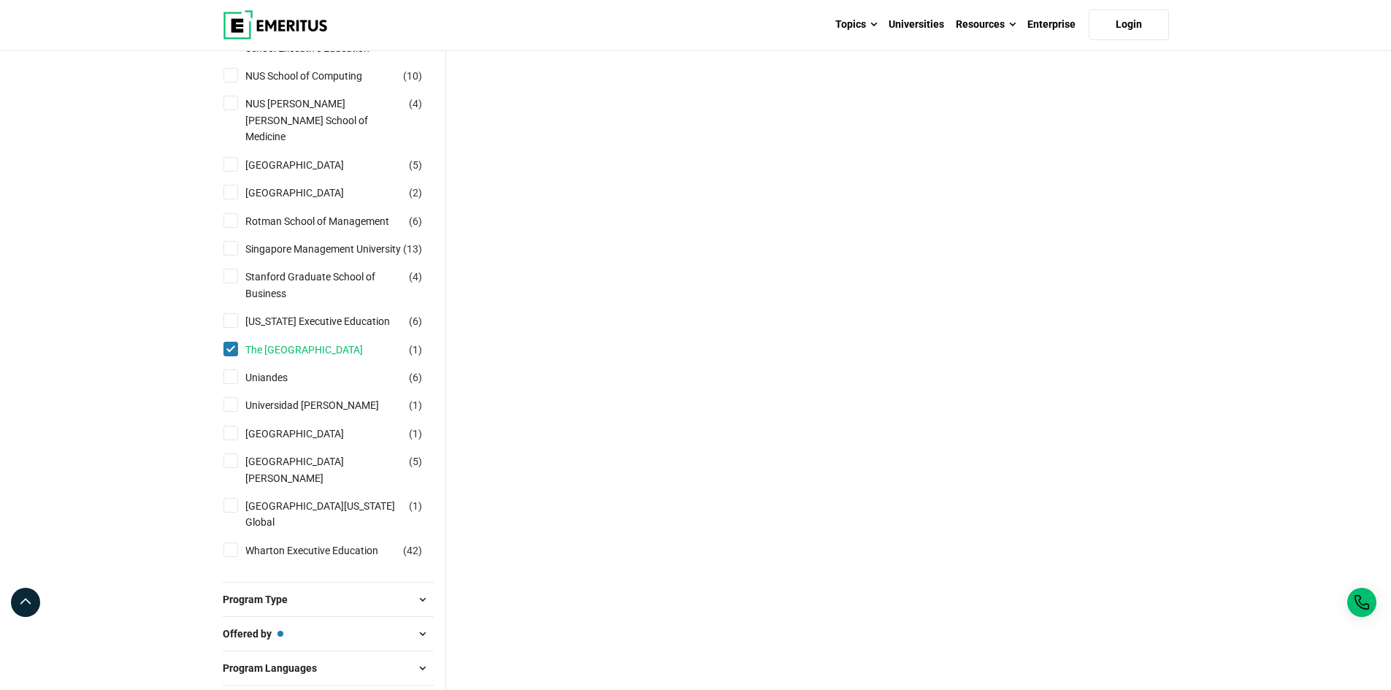
scroll to position [1533, 0]
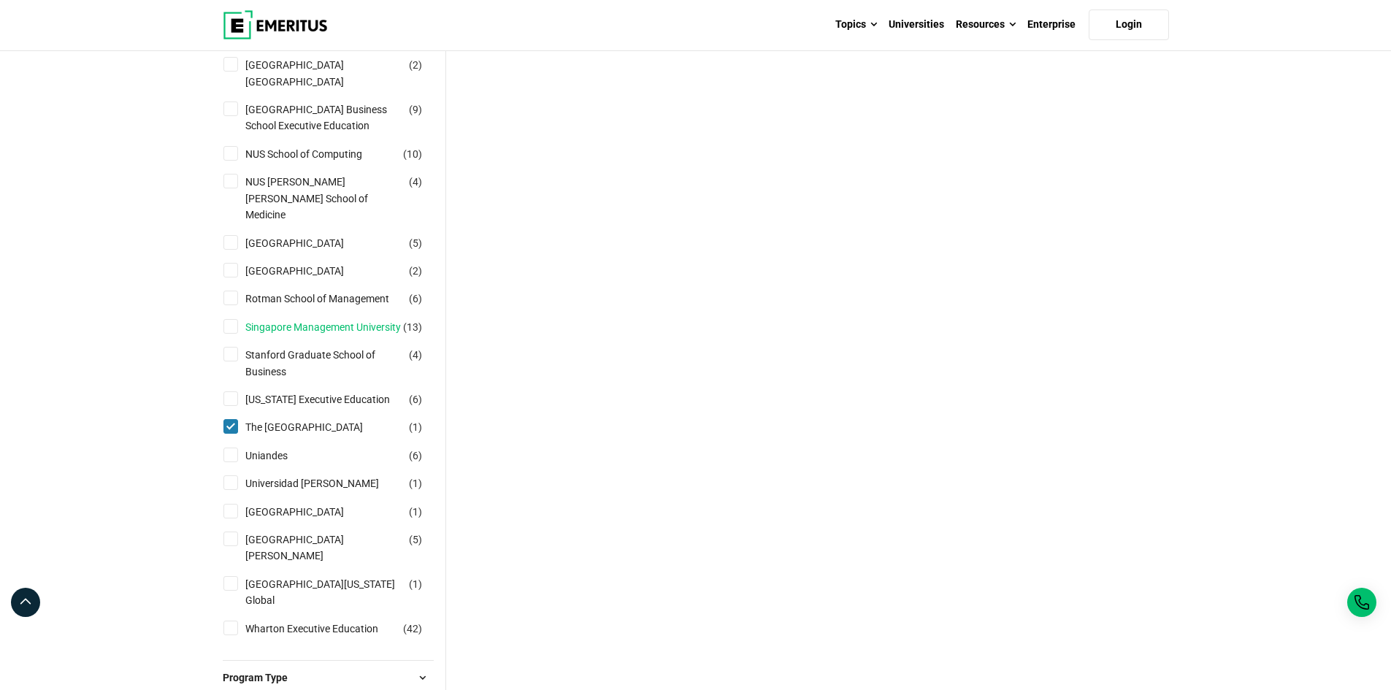
scroll to position [1606, 0]
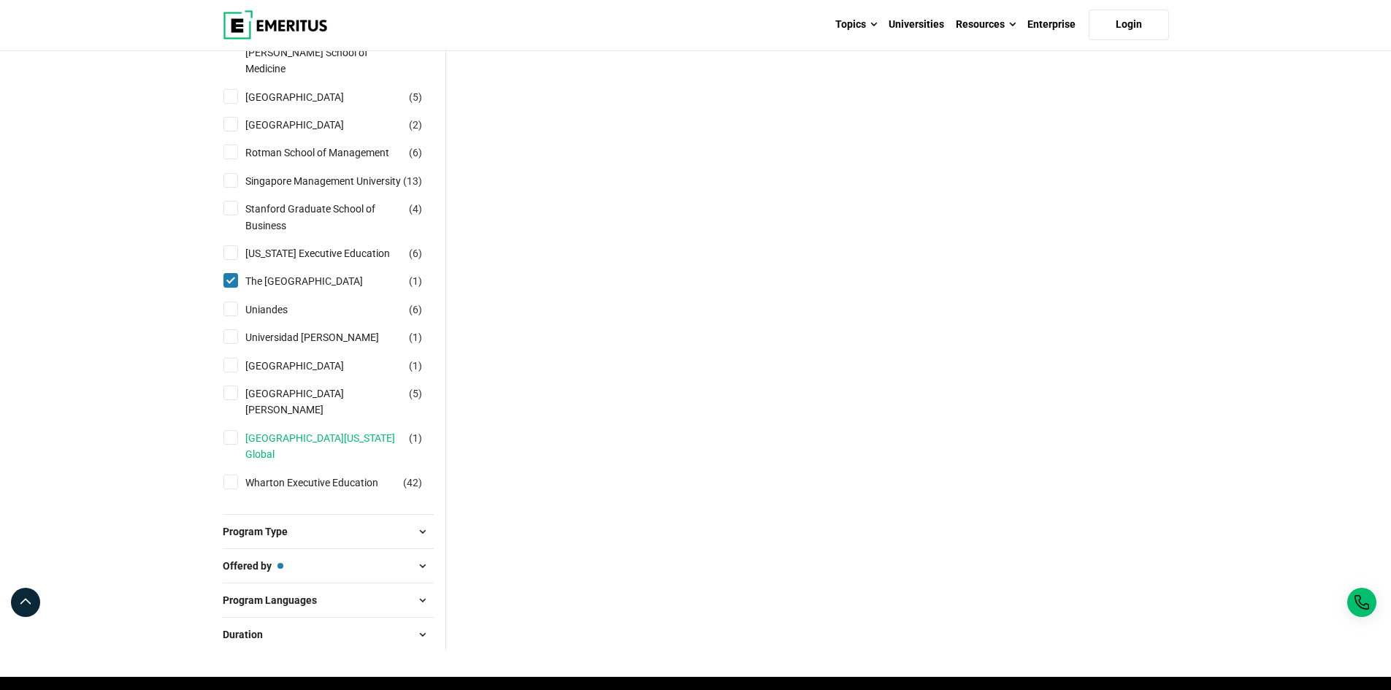
click at [350, 443] on link "[GEOGRAPHIC_DATA][US_STATE] Global" at bounding box center [338, 446] width 186 height 33
checkbox input "true"
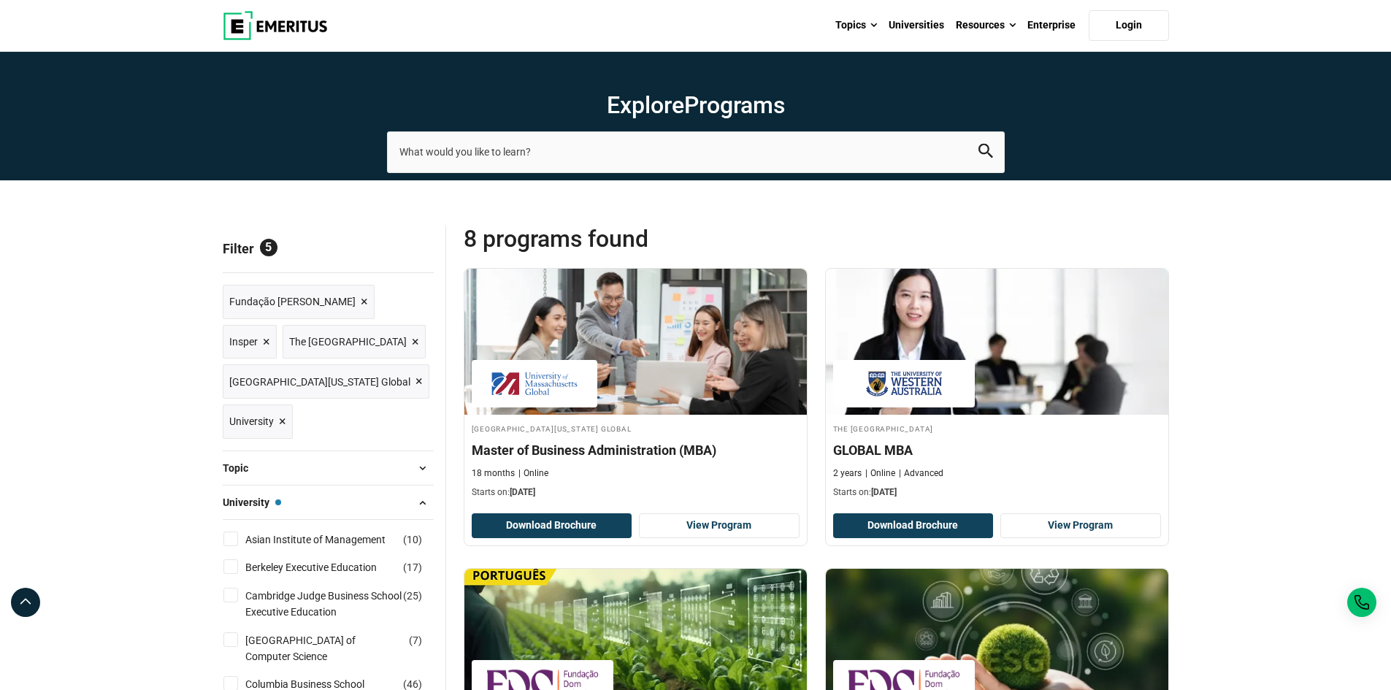
click at [270, 332] on span "×" at bounding box center [266, 342] width 7 height 21
click at [361, 303] on span "×" at bounding box center [364, 301] width 7 height 21
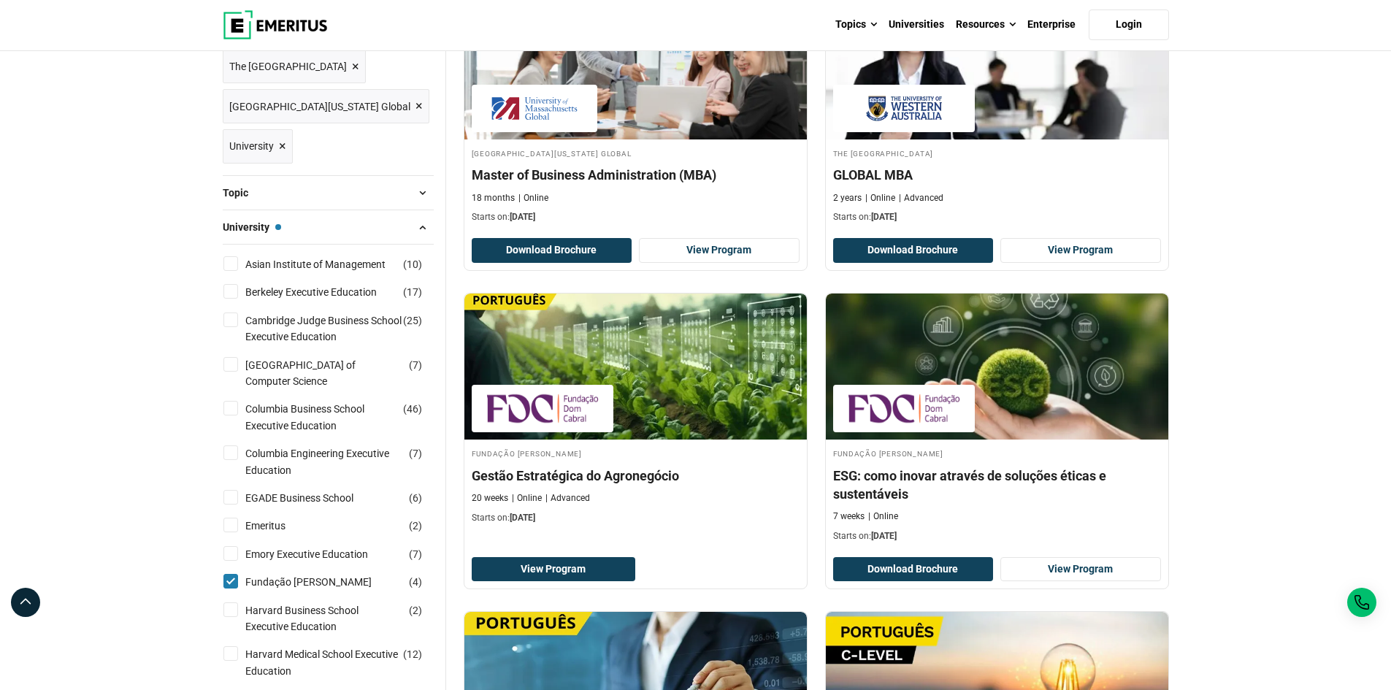
scroll to position [146, 0]
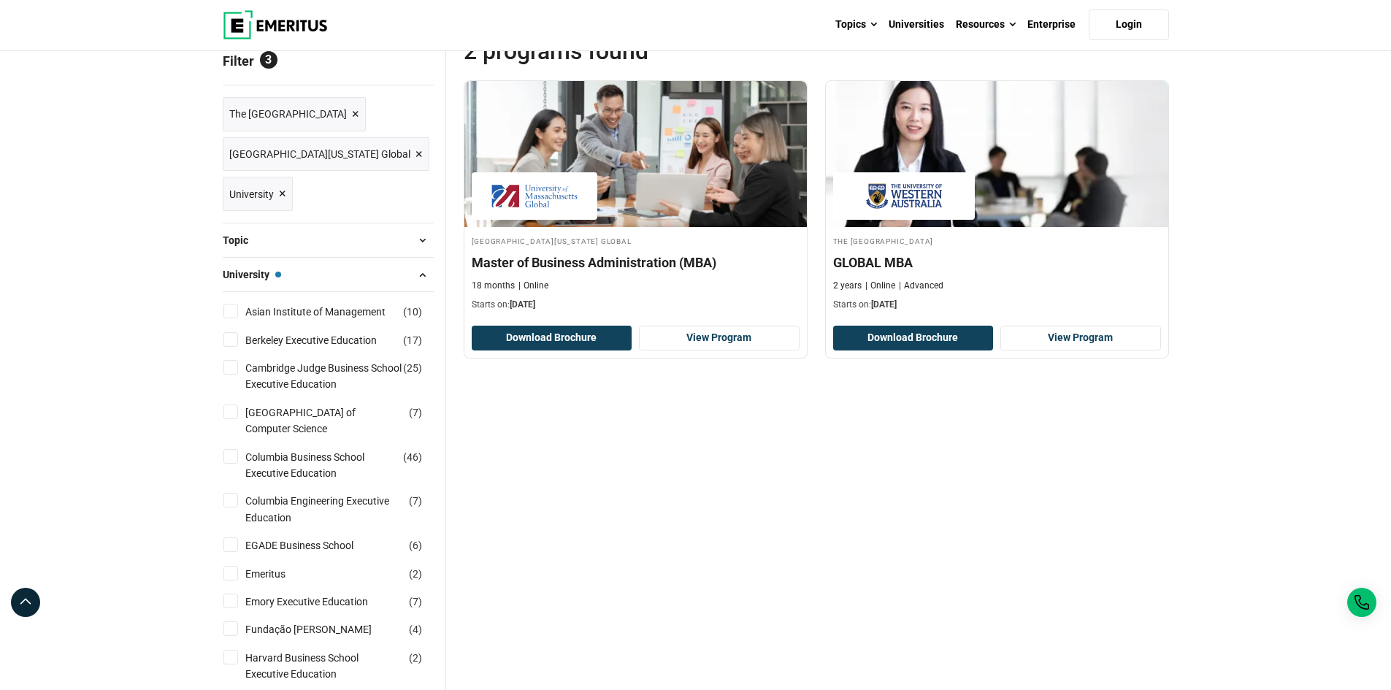
scroll to position [146, 0]
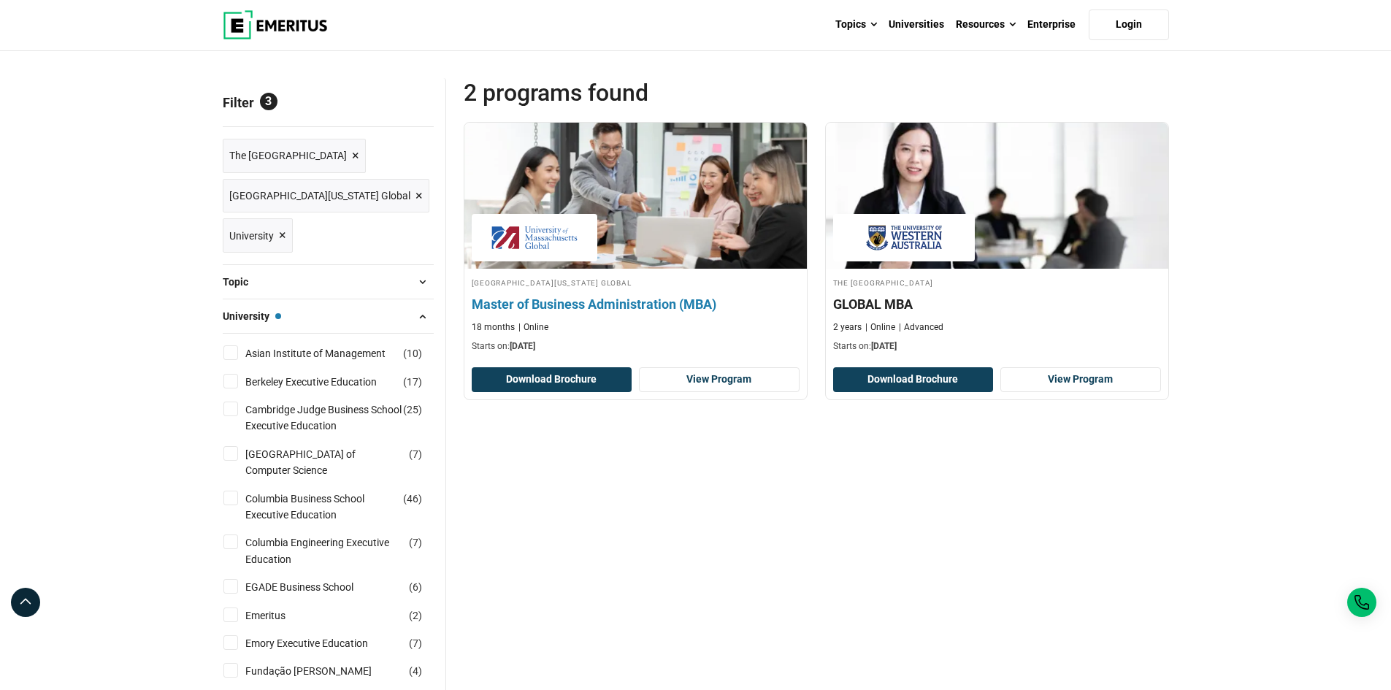
click at [597, 311] on h4 "Master of Business Administration (MBA)" at bounding box center [636, 304] width 328 height 18
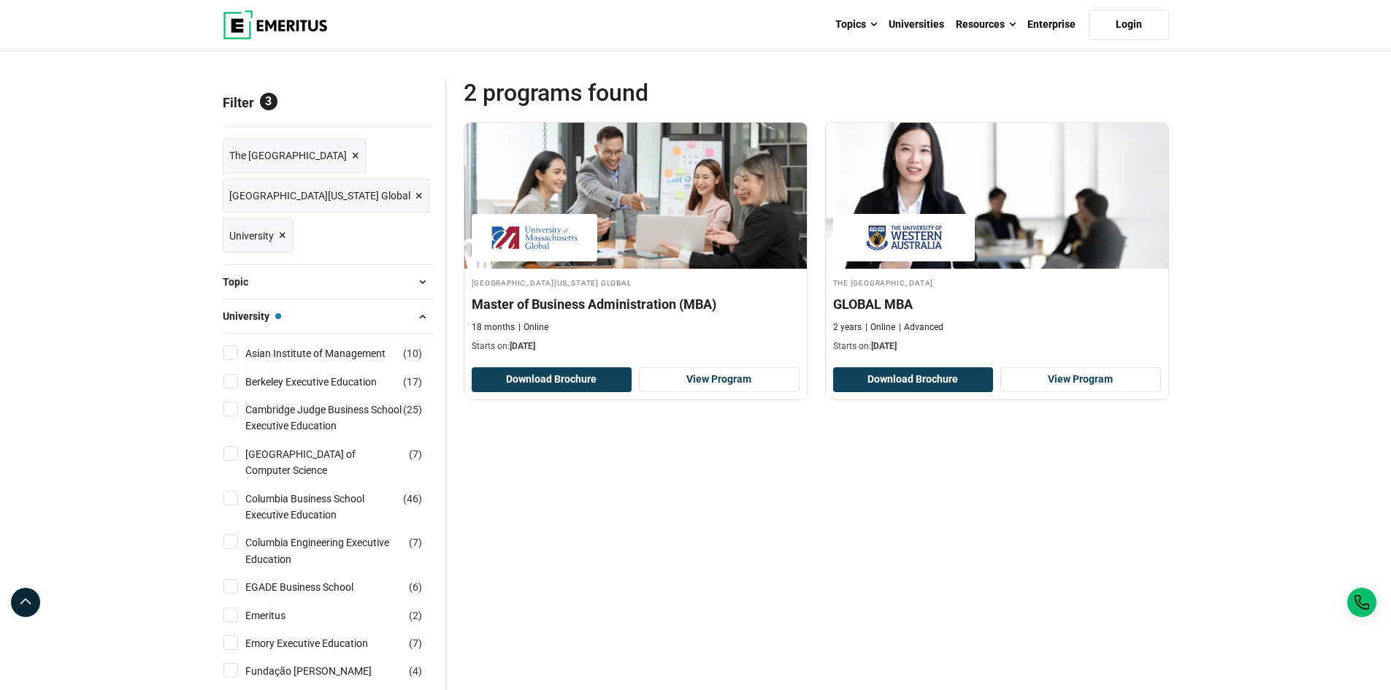
click at [700, 475] on div "2 Programs found Filters Reset all × The [GEOGRAPHIC_DATA] × [GEOGRAPHIC_DATA][…" at bounding box center [816, 283] width 705 height 410
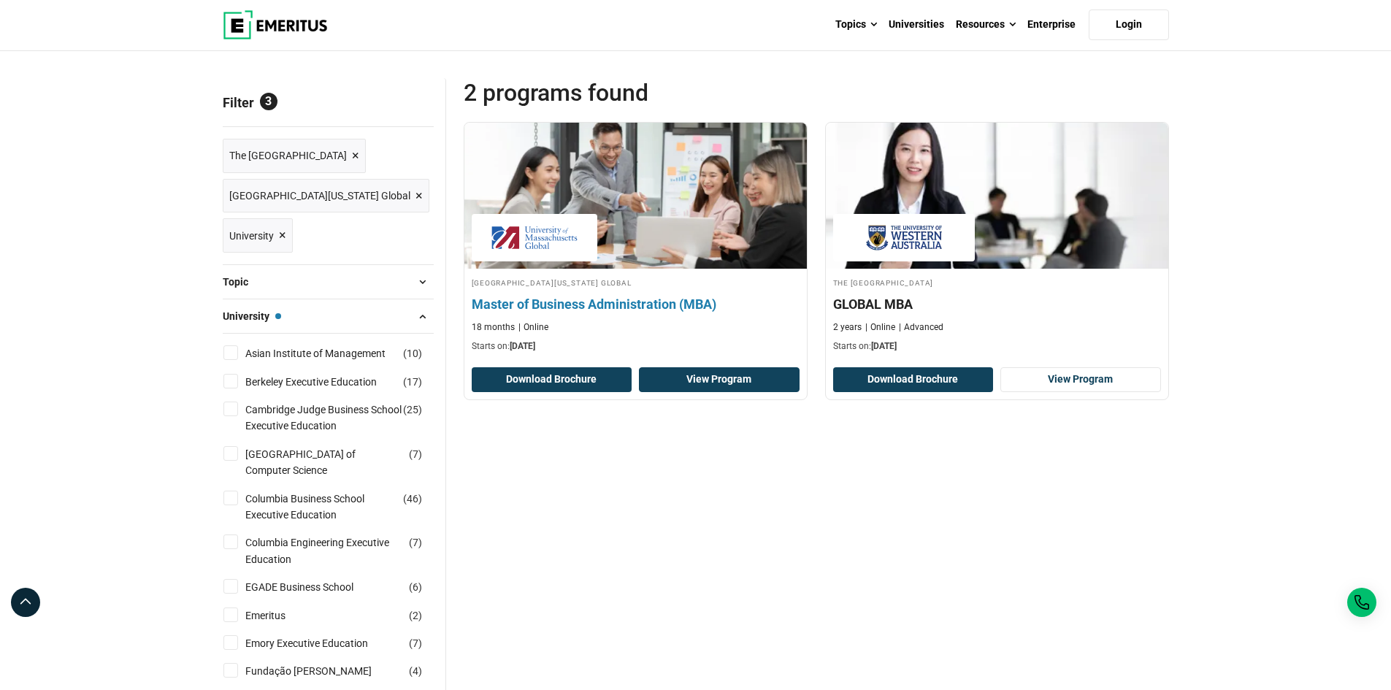
click at [700, 383] on link "View Program" at bounding box center [719, 379] width 161 height 25
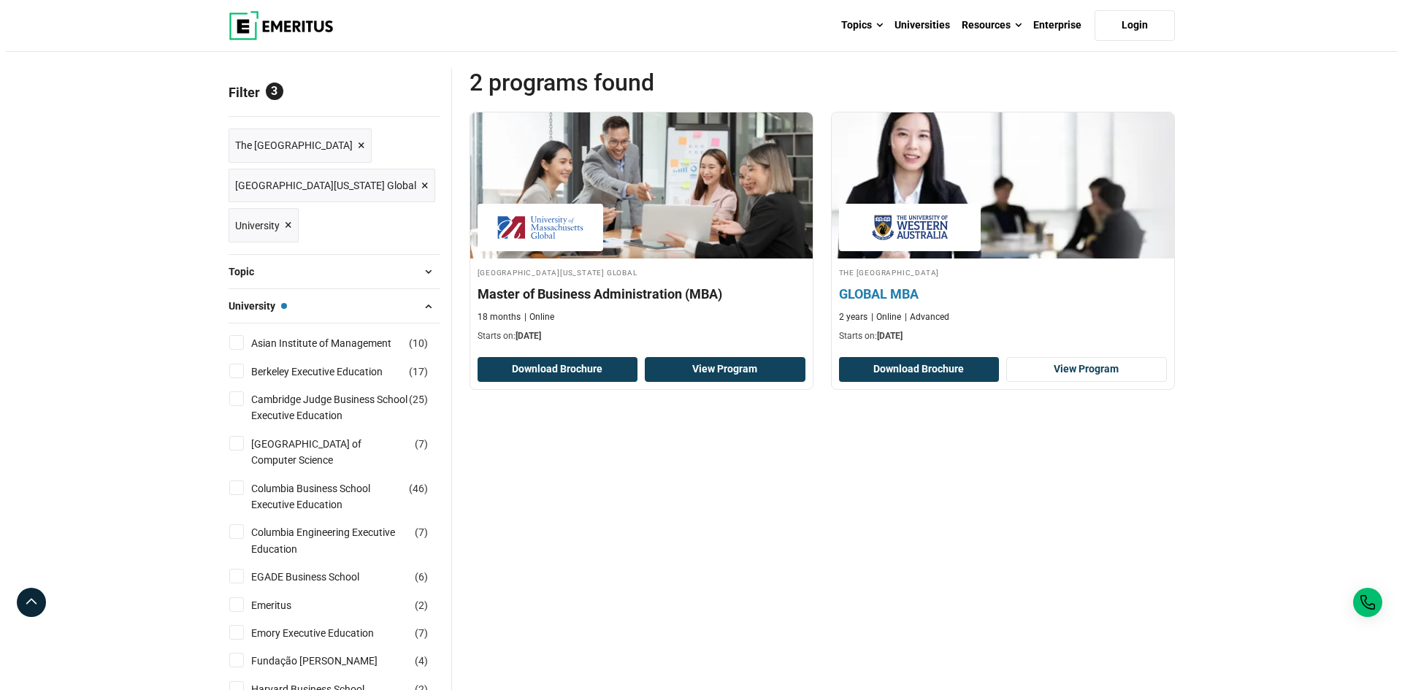
scroll to position [0, 0]
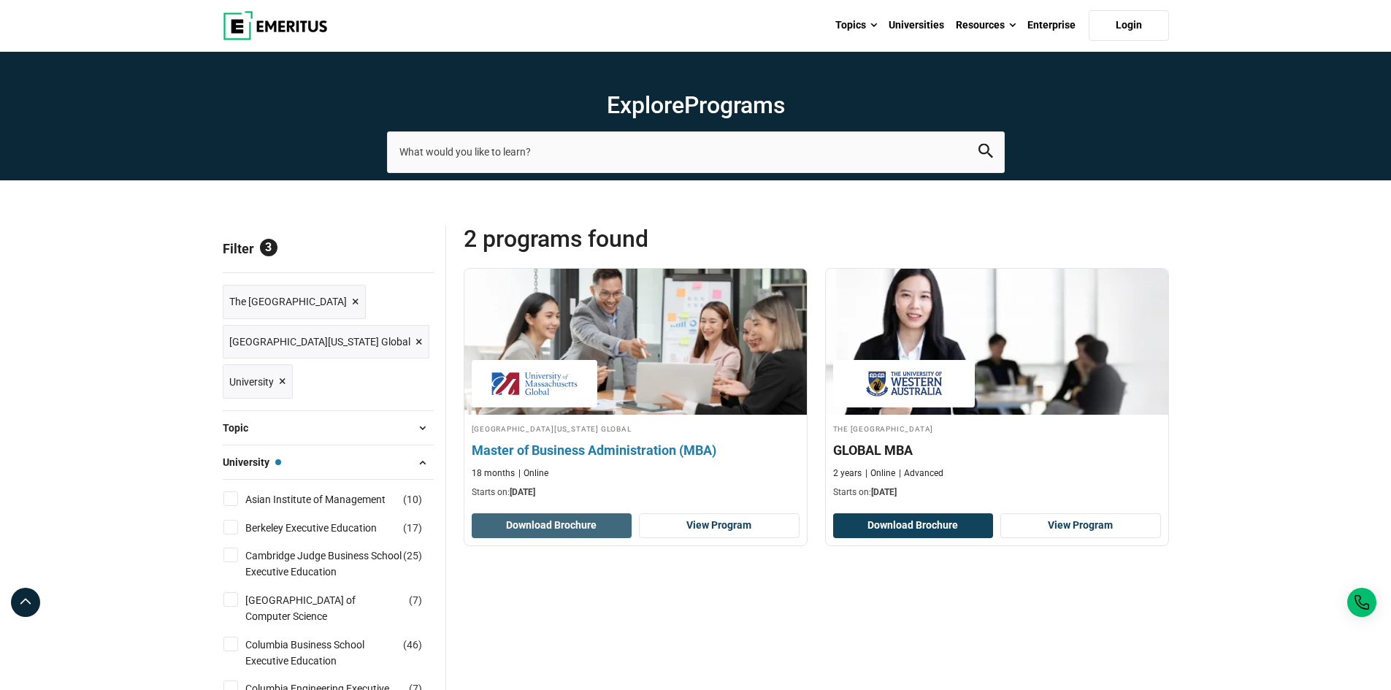
click at [571, 530] on button "Download Brochure" at bounding box center [552, 525] width 161 height 25
